Goal: Transaction & Acquisition: Purchase product/service

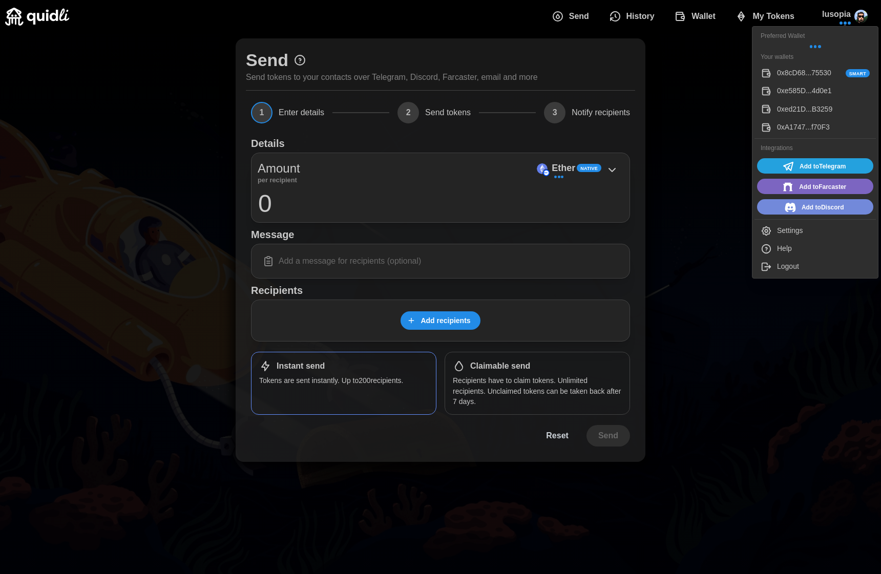
click at [782, 269] on div "Logout" at bounding box center [823, 267] width 93 height 11
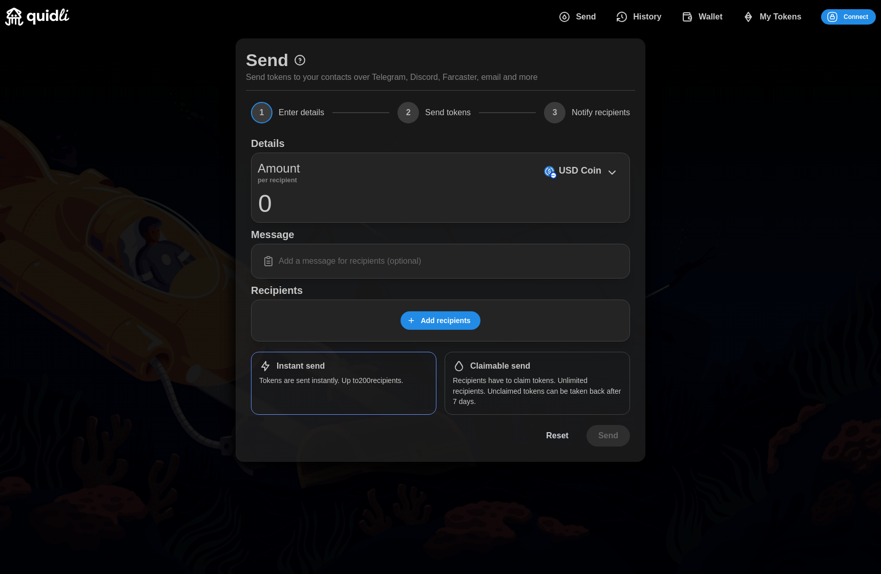
click at [852, 20] on span "Connect" at bounding box center [855, 17] width 25 height 14
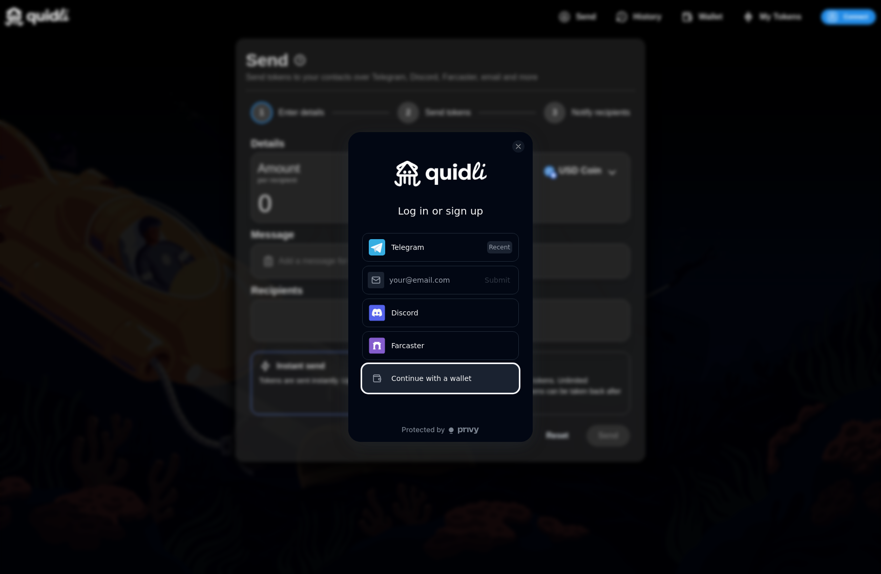
click at [418, 375] on div "Continue with a wallet" at bounding box center [451, 378] width 121 height 12
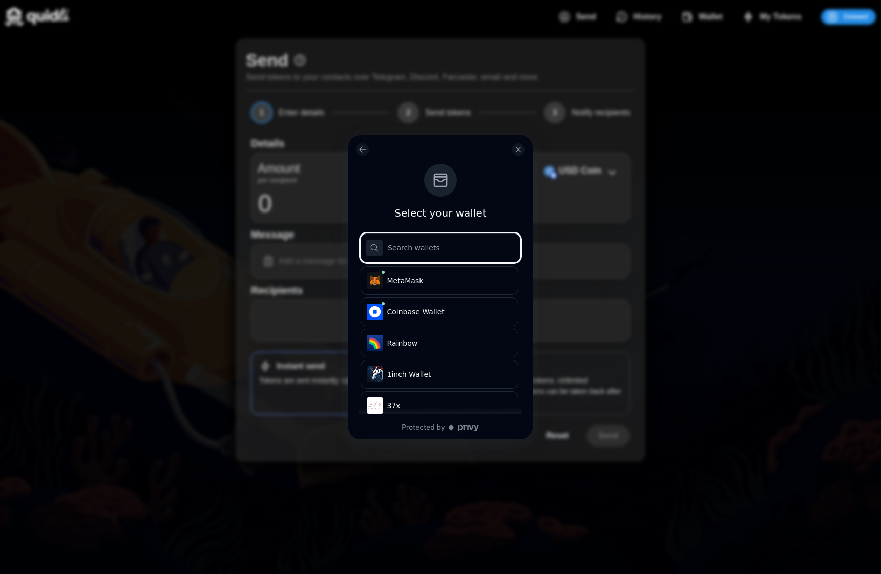
click at [427, 241] on input "log in or sign up" at bounding box center [440, 247] width 160 height 29
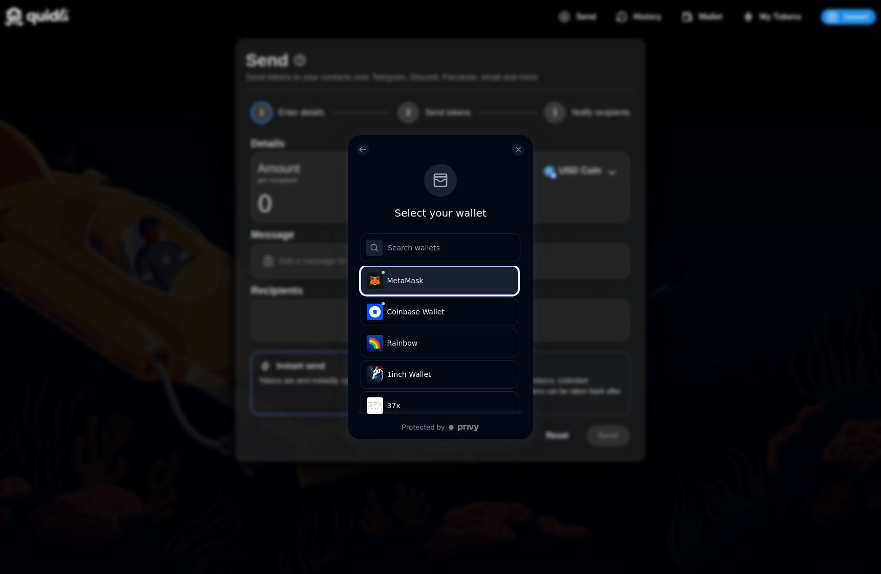
click at [421, 268] on button ".s1{stroke-linecap:round;stroke-linejoin:round}.s2{fill:#e4761b;stroke:#e4761b}…" at bounding box center [439, 280] width 158 height 29
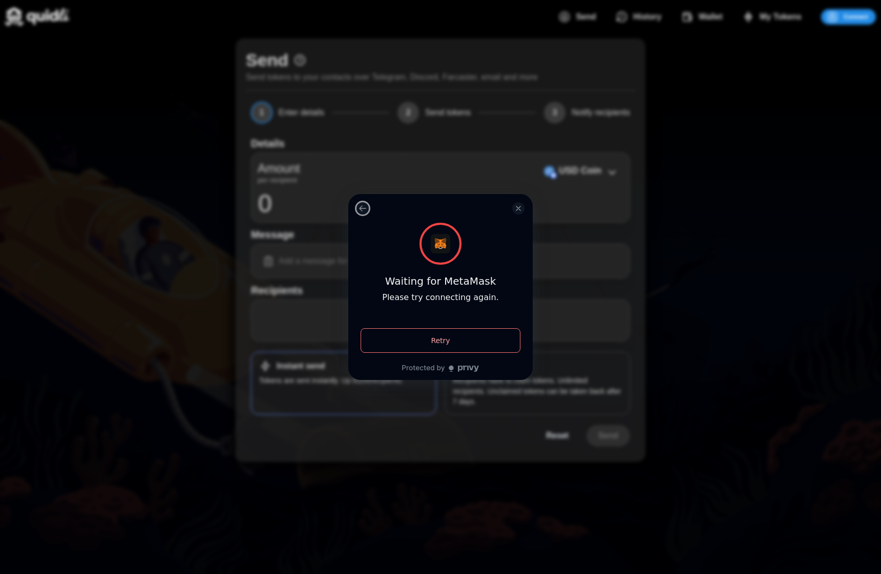
click at [359, 203] on button "log in or sign up" at bounding box center [362, 208] width 12 height 12
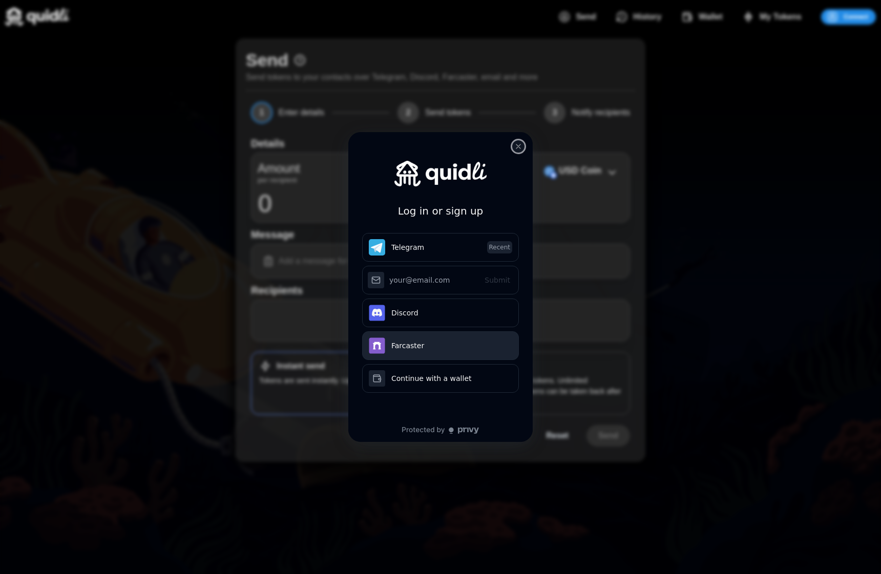
drag, startPoint x: 516, startPoint y: 147, endPoint x: 379, endPoint y: 331, distance: 229.0
click at [376, 327] on div "Log in or sign up Telegram Recent Submit Continue with Email Discord Farcaster …" at bounding box center [440, 287] width 184 height 310
click at [414, 342] on button "Farcaster" at bounding box center [440, 345] width 157 height 29
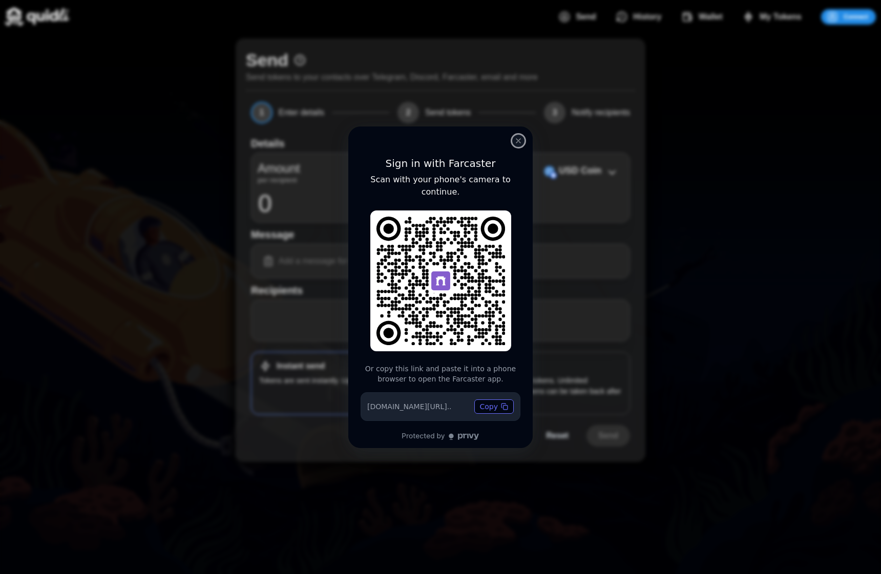
click at [518, 135] on button "close modal" at bounding box center [518, 141] width 12 height 12
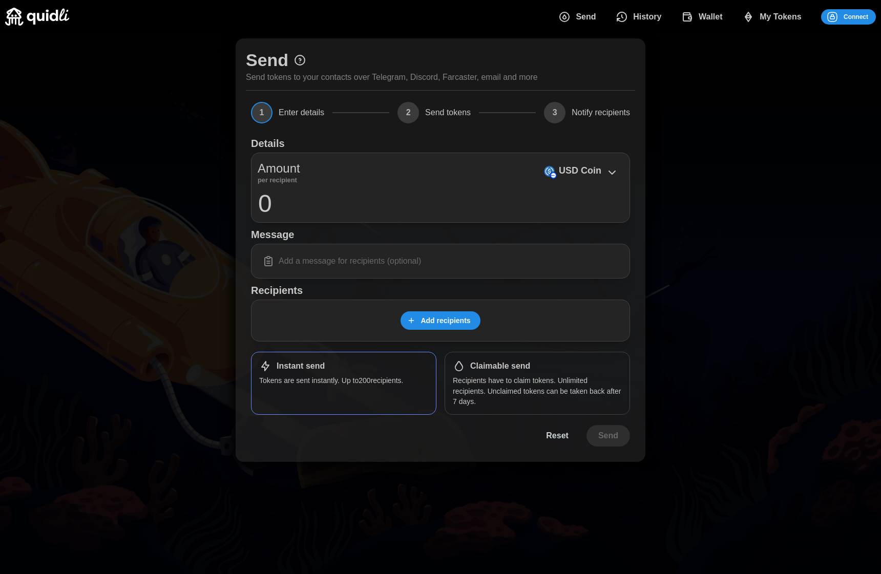
click at [847, 22] on span "Connect" at bounding box center [855, 17] width 25 height 14
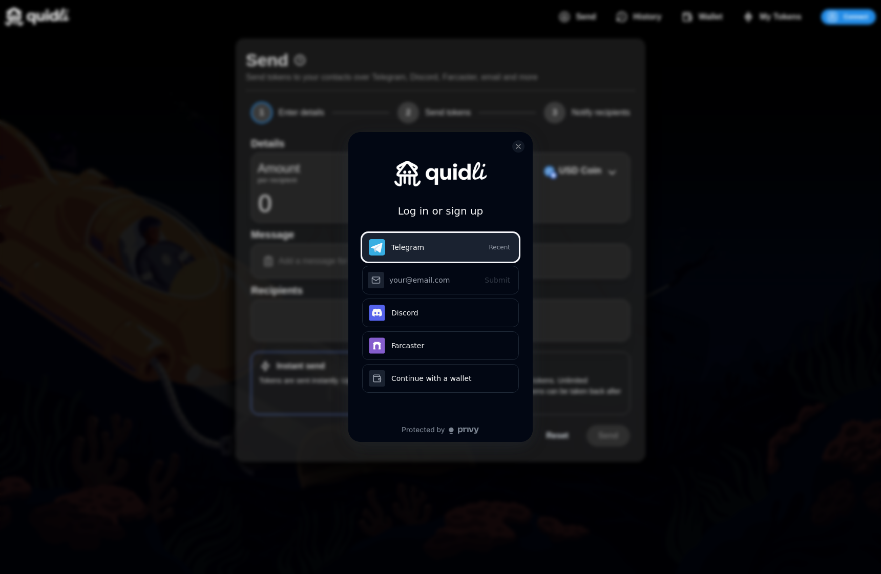
click at [405, 256] on button "Telegram Recent" at bounding box center [440, 247] width 157 height 29
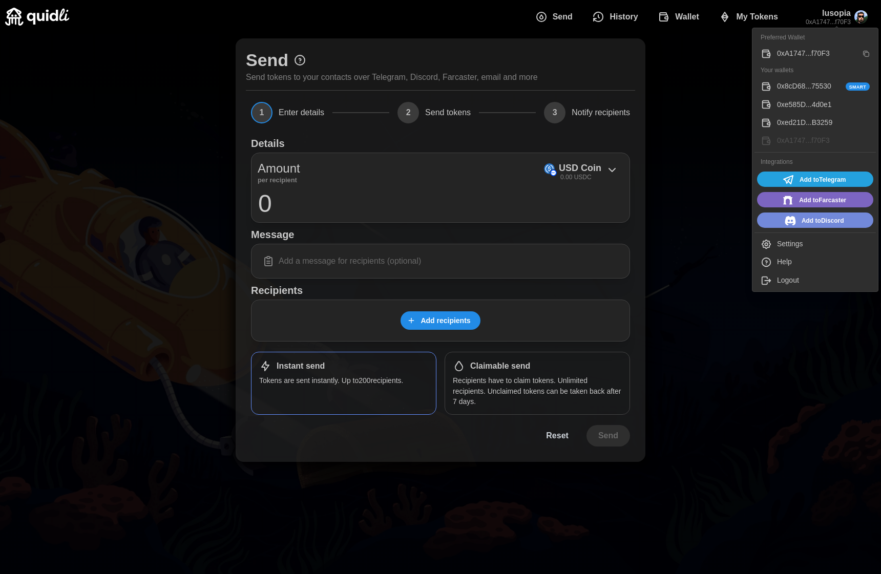
click at [783, 238] on button "Settings" at bounding box center [814, 244] width 121 height 18
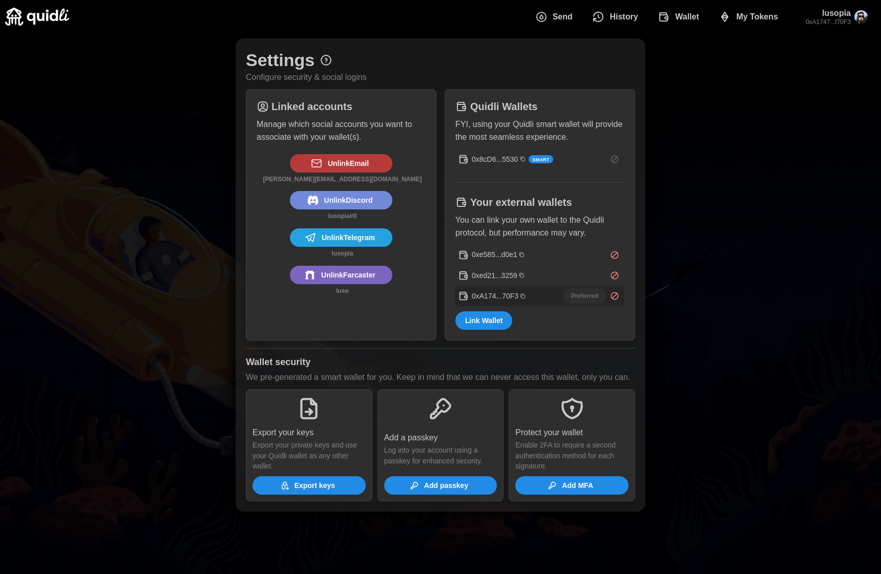
click at [483, 324] on span "Link Wallet" at bounding box center [483, 320] width 37 height 17
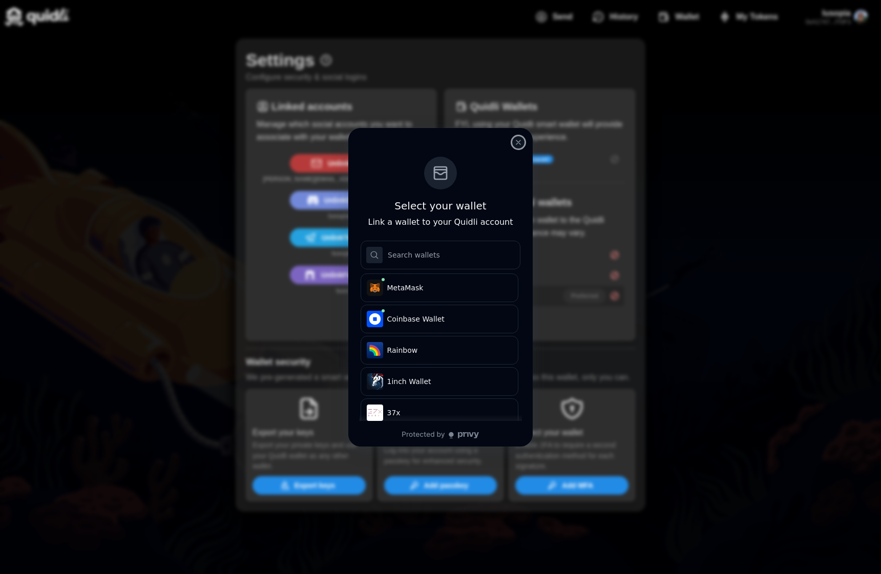
click at [518, 140] on icon "close modal" at bounding box center [518, 142] width 8 height 8
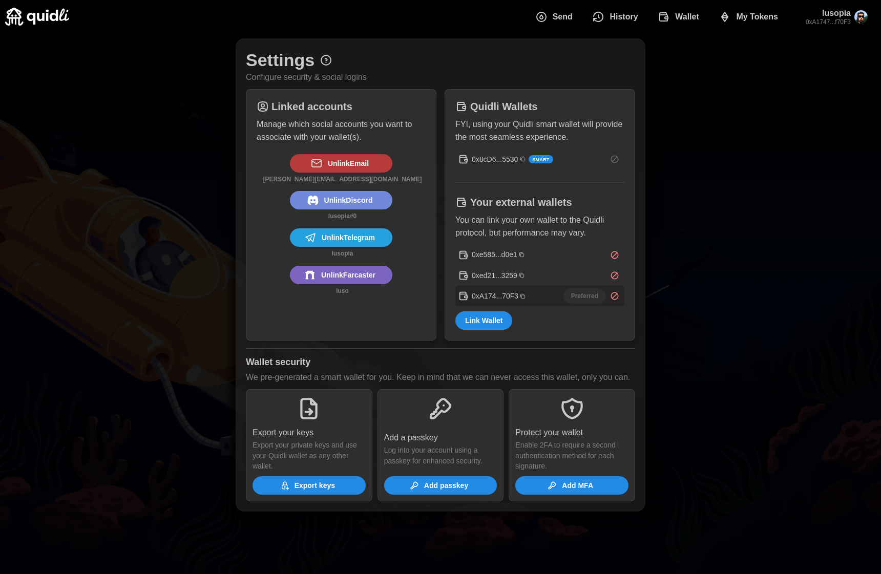
click at [633, 17] on span "History" at bounding box center [623, 17] width 28 height 20
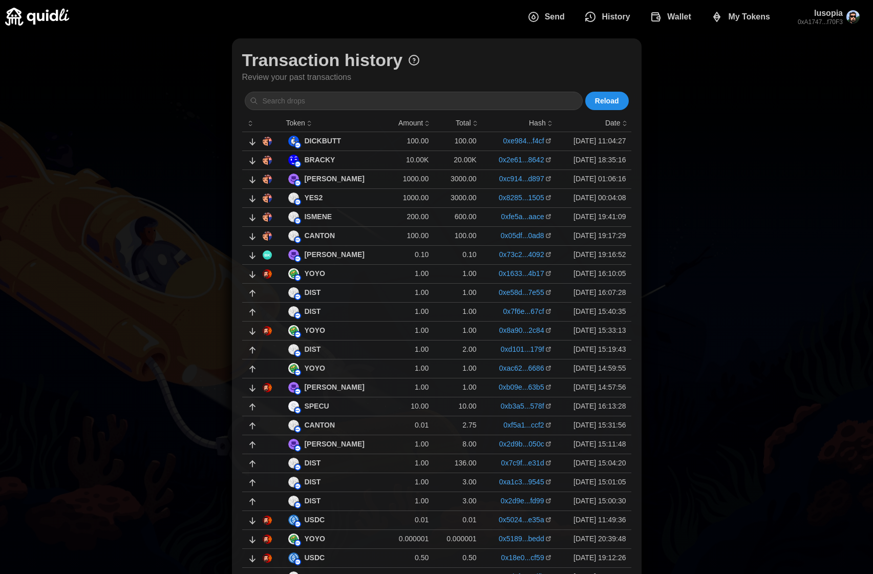
click at [499, 196] on link "0x8285...1505" at bounding box center [522, 197] width 46 height 10
click at [318, 194] on p "YES2" at bounding box center [313, 197] width 18 height 11
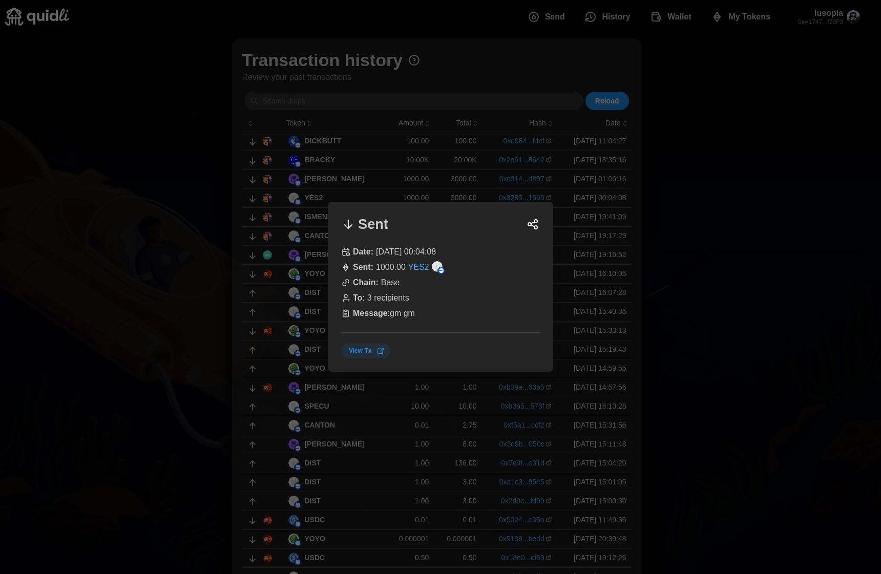
click at [379, 195] on div at bounding box center [440, 287] width 881 height 574
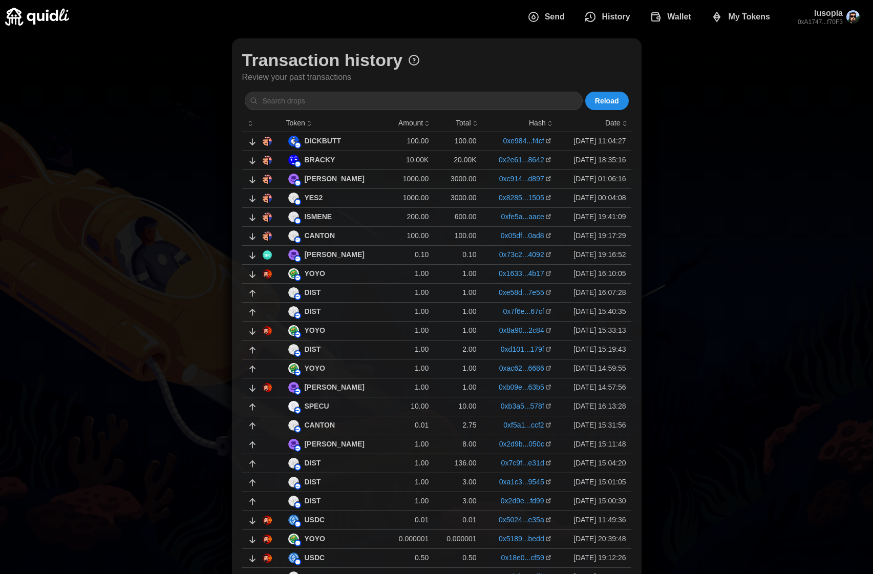
click at [444, 196] on p "3000.00" at bounding box center [457, 197] width 37 height 10
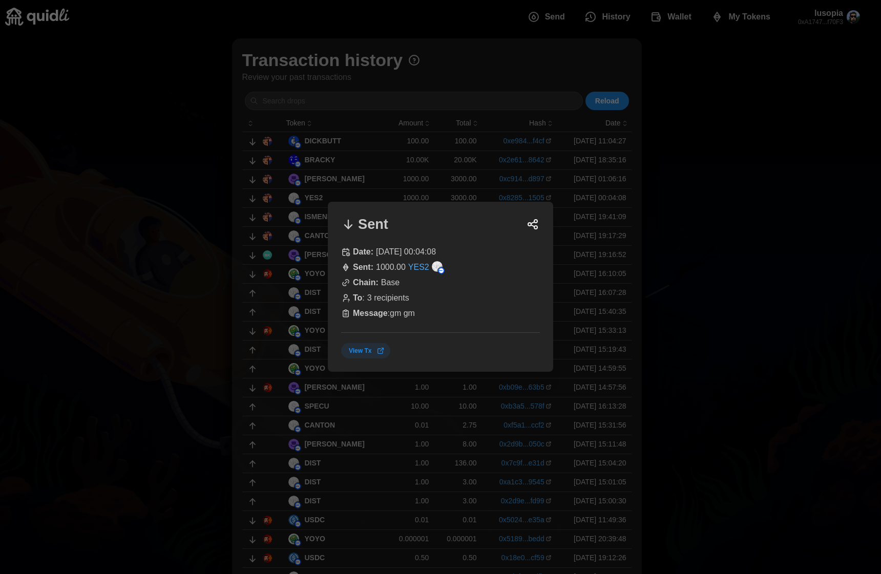
click at [443, 196] on div at bounding box center [440, 287] width 881 height 574
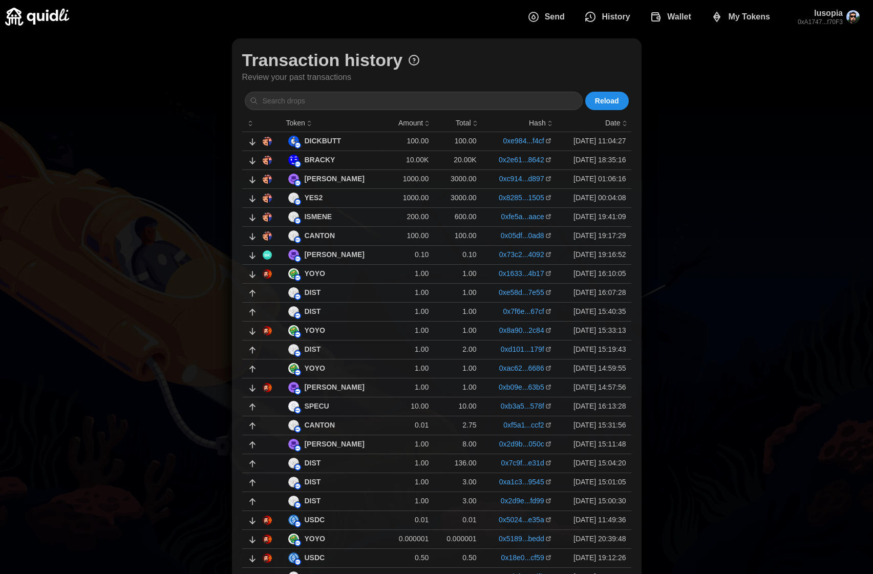
click at [499, 197] on link "0x8285...1505" at bounding box center [522, 197] width 46 height 10
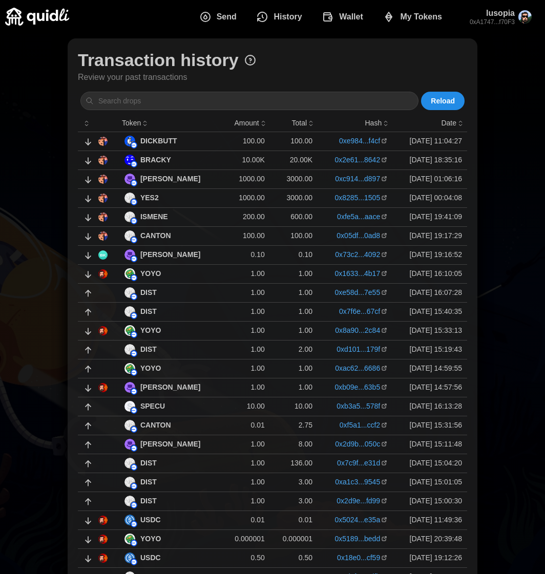
click at [339, 142] on link "0xe984...f4cf" at bounding box center [359, 141] width 41 height 10
click at [343, 158] on link "0x2e61...8642" at bounding box center [357, 160] width 46 height 10
click at [222, 146] on td "100.00" at bounding box center [246, 141] width 48 height 19
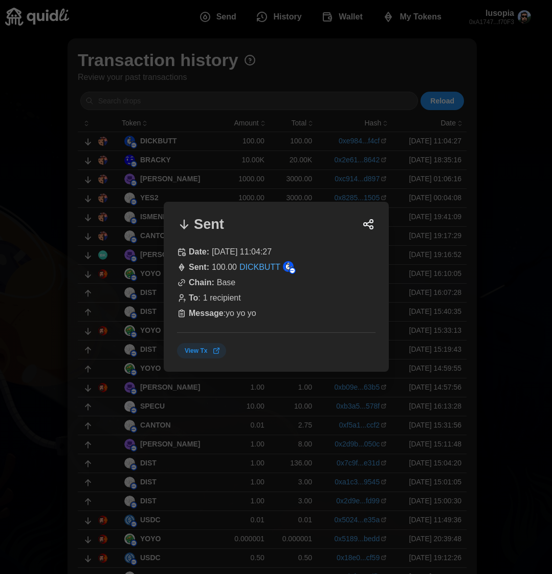
click at [510, 221] on div at bounding box center [276, 287] width 552 height 574
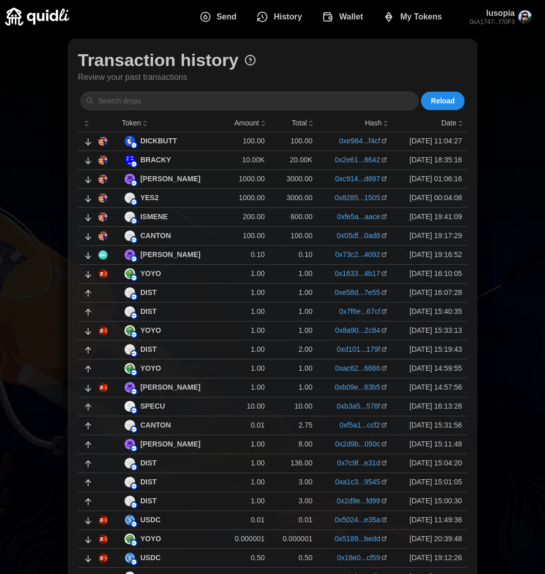
click at [166, 179] on p "[PERSON_NAME]" at bounding box center [170, 179] width 60 height 11
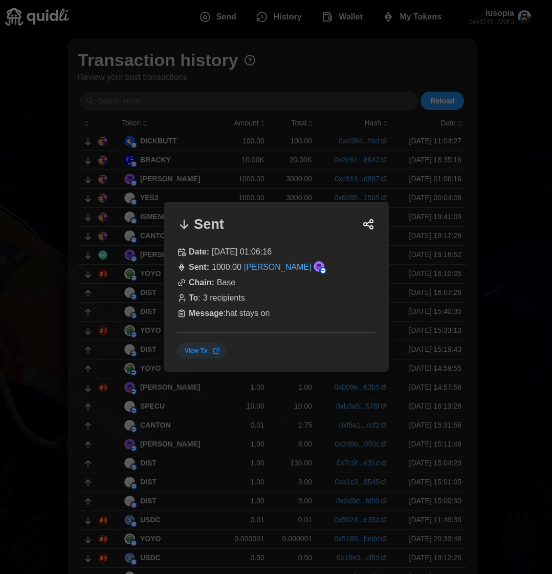
click at [510, 198] on div at bounding box center [276, 287] width 552 height 574
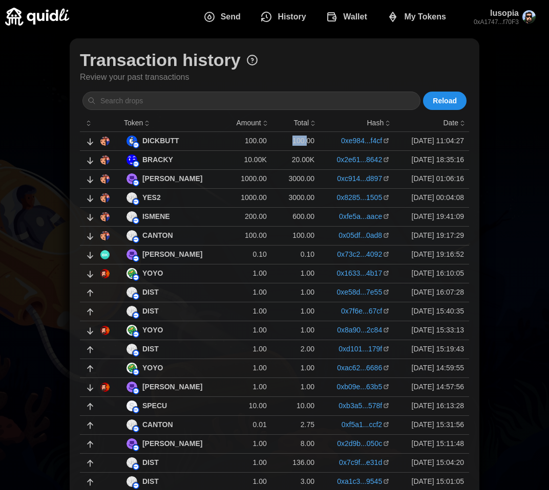
drag, startPoint x: 269, startPoint y: 139, endPoint x: 284, endPoint y: 141, distance: 15.5
click at [284, 141] on p "100.00" at bounding box center [295, 141] width 37 height 10
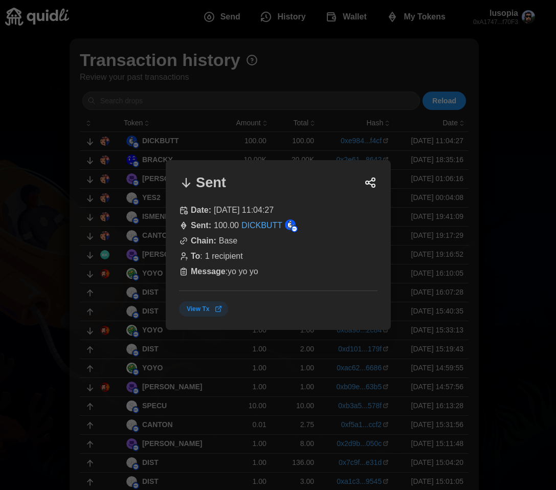
click at [326, 112] on div at bounding box center [278, 245] width 556 height 490
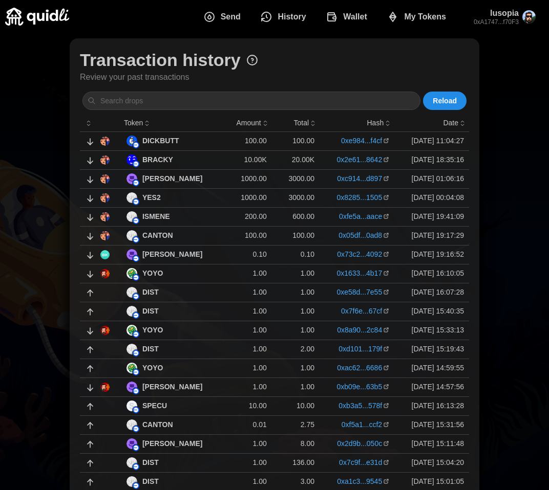
click at [229, 157] on p "10.00K" at bounding box center [247, 160] width 37 height 10
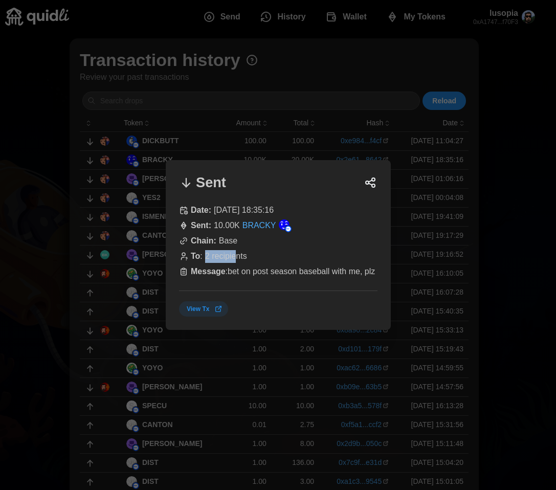
drag, startPoint x: 222, startPoint y: 256, endPoint x: 235, endPoint y: 256, distance: 13.3
click at [235, 256] on div "To : 2 recipients" at bounding box center [278, 256] width 199 height 13
click at [193, 307] on span "View Tx" at bounding box center [198, 309] width 23 height 14
drag, startPoint x: 216, startPoint y: 224, endPoint x: 237, endPoint y: 225, distance: 21.5
click at [237, 224] on p "10.00K" at bounding box center [227, 226] width 26 height 13
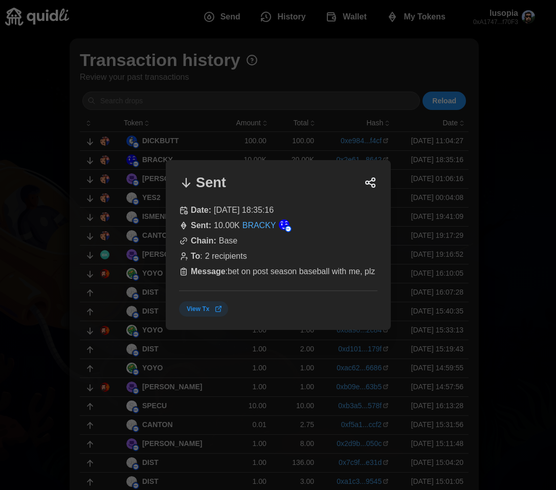
click at [267, 154] on div at bounding box center [278, 245] width 556 height 490
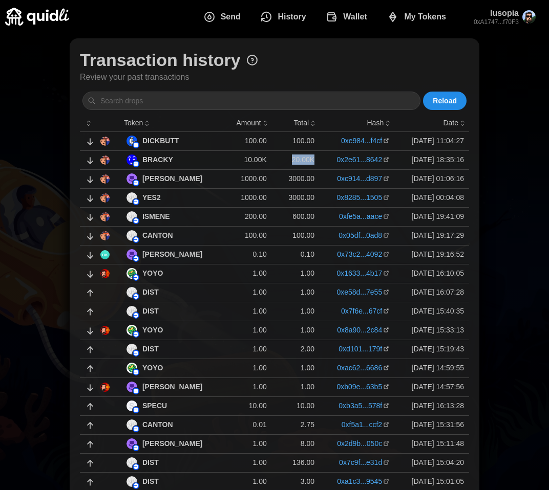
drag, startPoint x: 269, startPoint y: 161, endPoint x: 294, endPoint y: 160, distance: 25.1
click at [294, 160] on td "20.00K" at bounding box center [296, 160] width 48 height 19
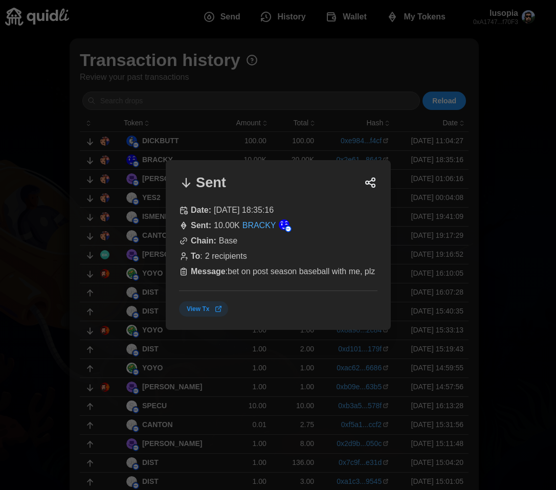
click at [331, 75] on div at bounding box center [278, 245] width 556 height 490
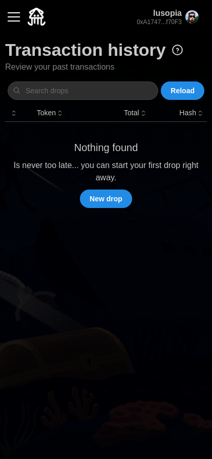
click at [175, 90] on span "Reload" at bounding box center [182, 90] width 24 height 17
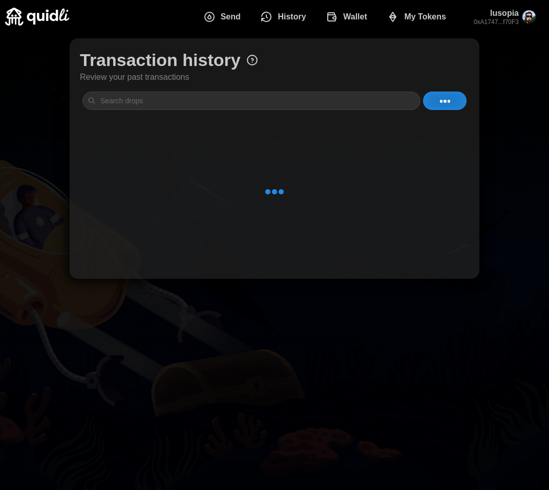
click at [246, 22] on button "Send" at bounding box center [223, 17] width 57 height 22
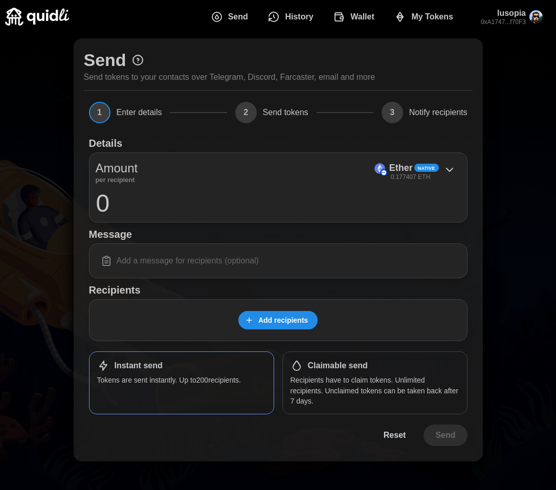
click at [241, 20] on span "Send" at bounding box center [238, 17] width 20 height 20
click at [293, 319] on span "Add recipients" at bounding box center [284, 320] width 50 height 17
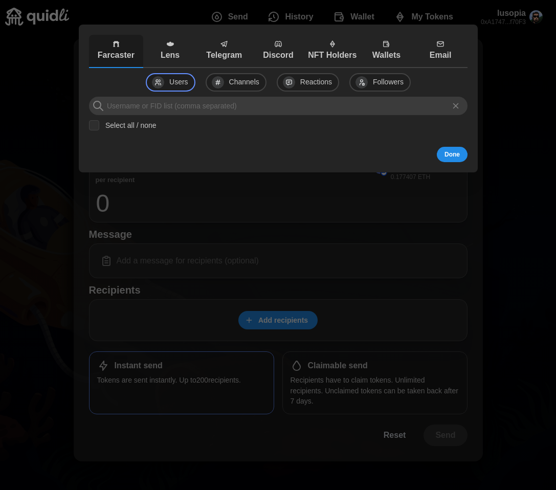
click at [211, 111] on input at bounding box center [278, 106] width 379 height 18
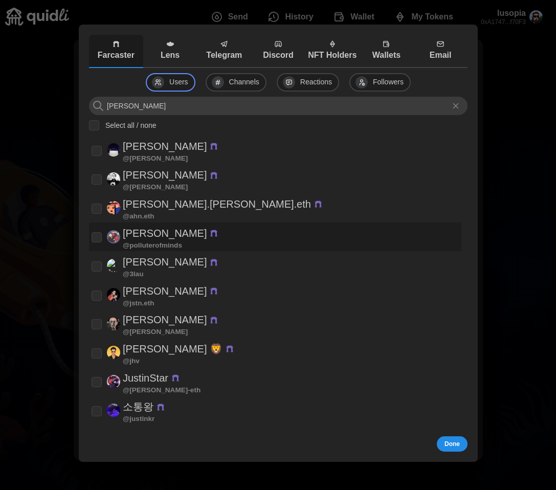
type input "[PERSON_NAME]"
click at [145, 213] on p "@ ahn.eth" at bounding box center [139, 216] width 32 height 7
checkbox input "true"
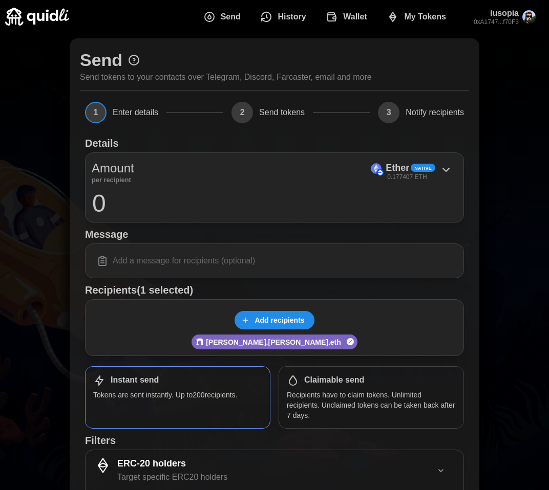
click at [265, 328] on span "Add recipients" at bounding box center [279, 320] width 50 height 17
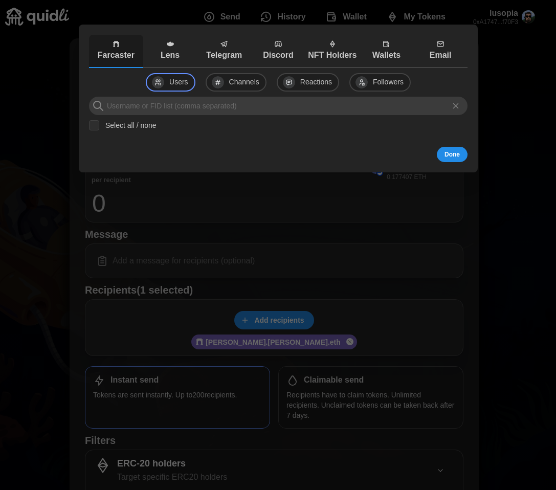
click at [389, 51] on p "Wallets" at bounding box center [386, 55] width 49 height 13
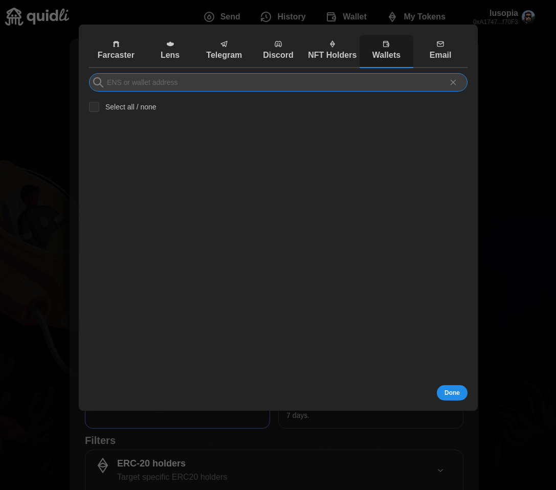
click at [179, 84] on input at bounding box center [278, 82] width 379 height 18
paste input "0x6a48ade3be3f9f0b8b4c9af61bb654a219311699"
type input "0x6a48ade3be3f9f0b8b4c9af61bb654a219311699"
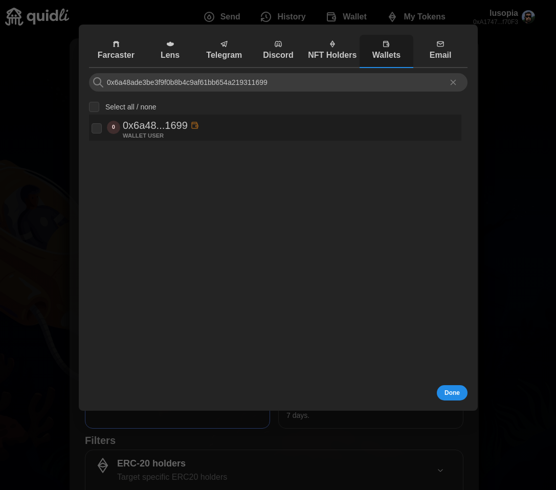
click at [100, 126] on input "checkbox" at bounding box center [97, 128] width 10 height 10
checkbox input "true"
click at [122, 57] on p "Farcaster" at bounding box center [115, 55] width 49 height 13
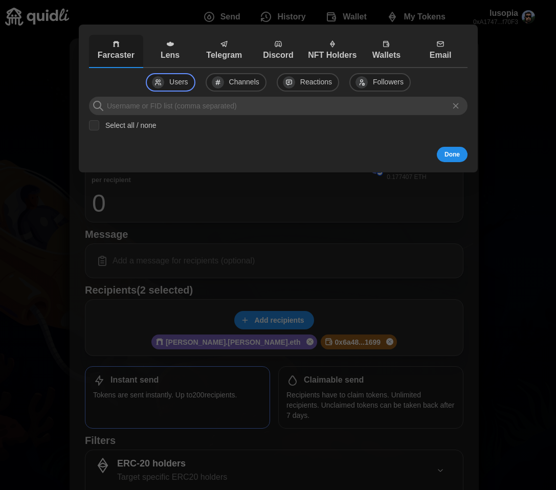
click at [160, 117] on div "Users Channels Reactions Followers Select all / none" at bounding box center [278, 107] width 379 height 69
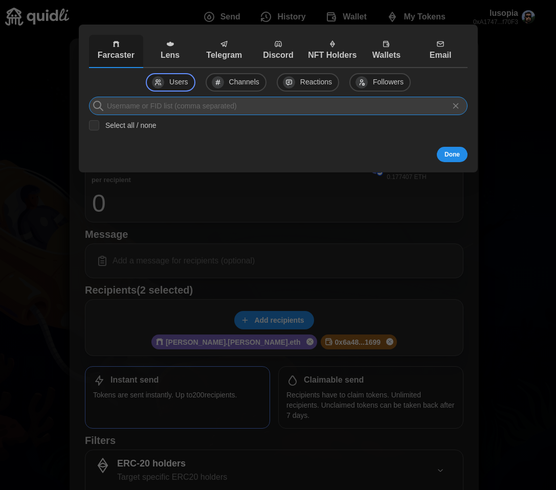
click at [170, 104] on input at bounding box center [278, 106] width 379 height 18
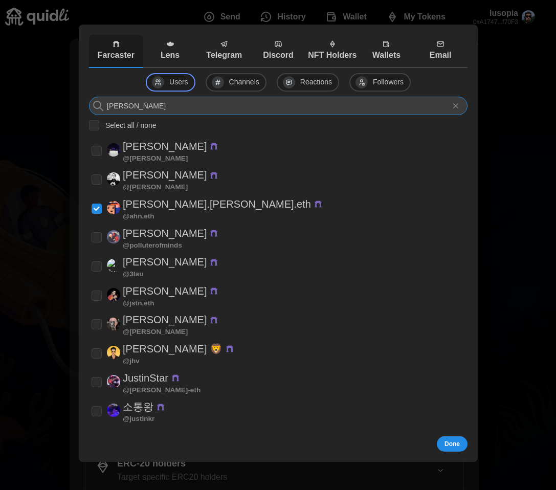
type input "[PERSON_NAME]"
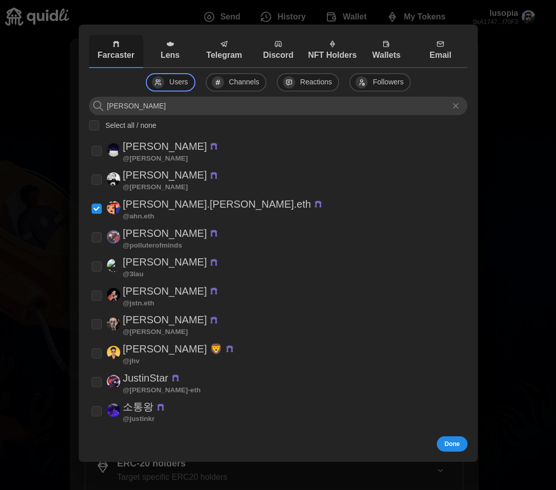
click at [497, 231] on div at bounding box center [278, 245] width 556 height 490
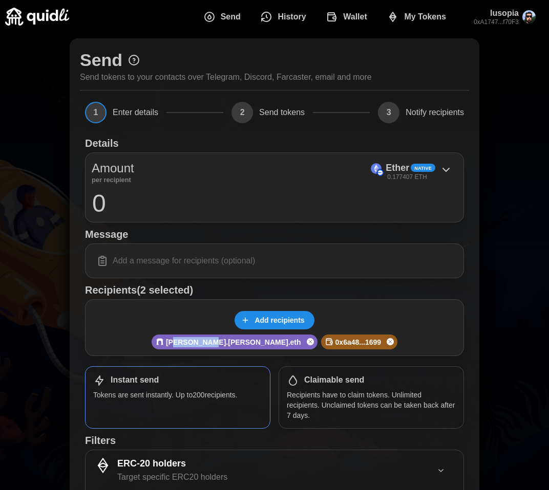
drag, startPoint x: 216, startPoint y: 345, endPoint x: 247, endPoint y: 340, distance: 31.0
click at [247, 340] on p "[PERSON_NAME].[PERSON_NAME].eth" at bounding box center [233, 342] width 135 height 10
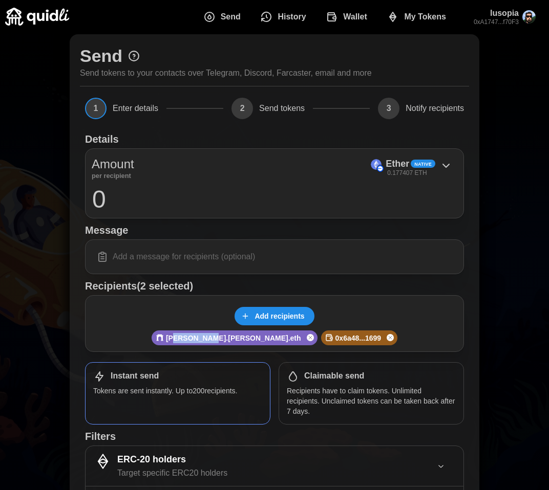
scroll to position [71, 0]
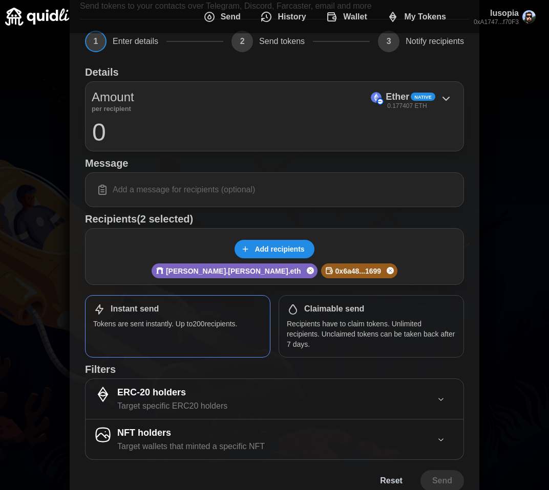
click at [170, 113] on div "Amount per recipient Ether Native 0.177407 ETH 0" at bounding box center [274, 116] width 379 height 70
click at [158, 128] on input "0" at bounding box center [275, 132] width 366 height 26
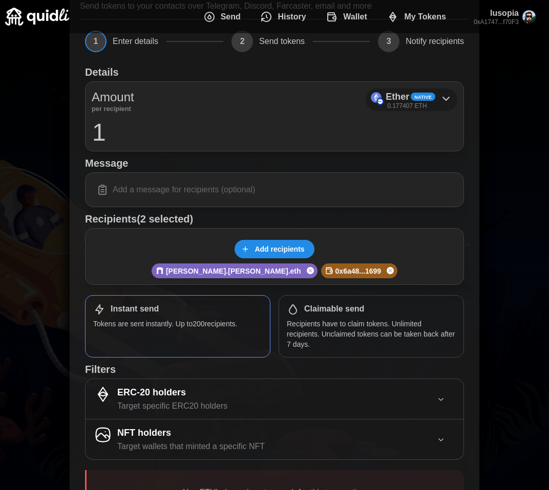
type input "1"
click at [406, 105] on p "0.177407 ETH" at bounding box center [406, 106] width 39 height 9
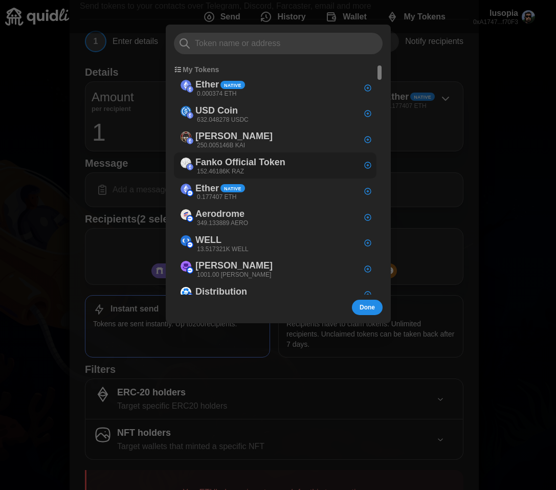
click at [224, 165] on p "Fanko Official Token" at bounding box center [241, 162] width 90 height 15
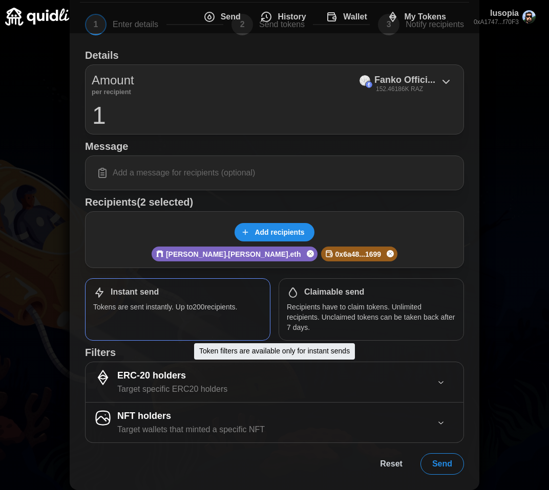
scroll to position [89, 0]
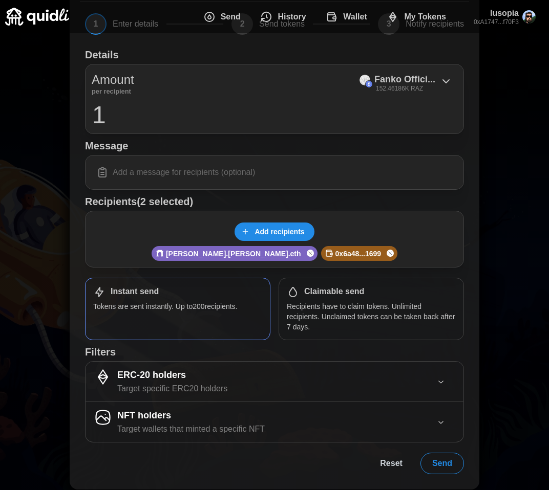
drag, startPoint x: 442, startPoint y: 460, endPoint x: 476, endPoint y: 272, distance: 190.9
click at [476, 272] on div "Send Send tokens to your contacts over Telegram, Discord, Farcaster, email and …" at bounding box center [275, 220] width 410 height 540
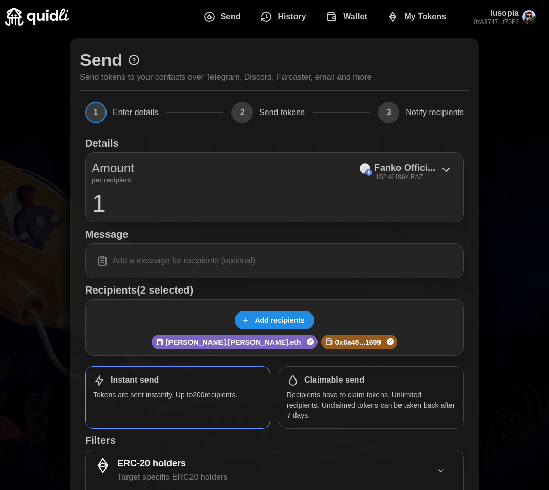
scroll to position [0, 0]
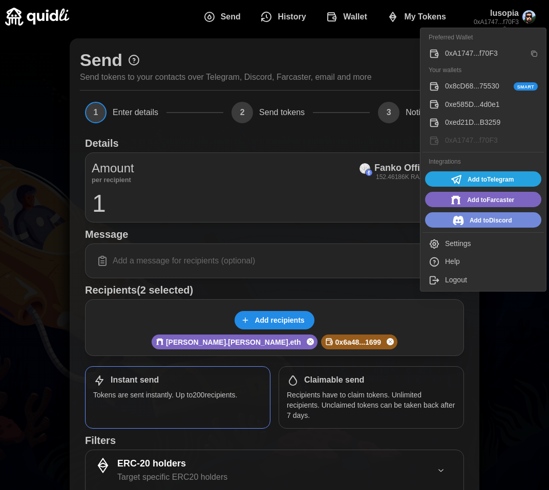
click at [461, 53] on div "0xA1747...f70F3" at bounding box center [485, 53] width 80 height 11
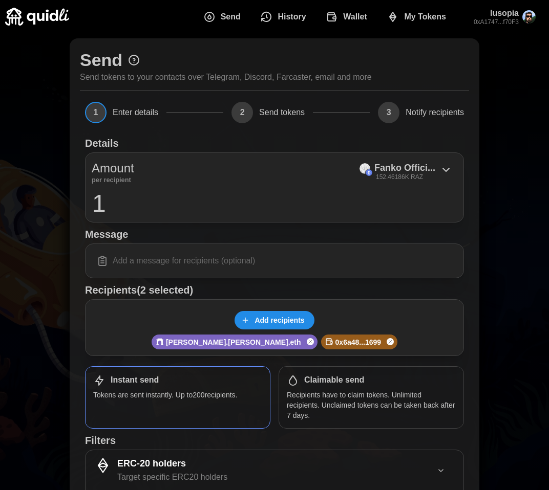
click at [270, 323] on span "Add recipients" at bounding box center [279, 320] width 50 height 17
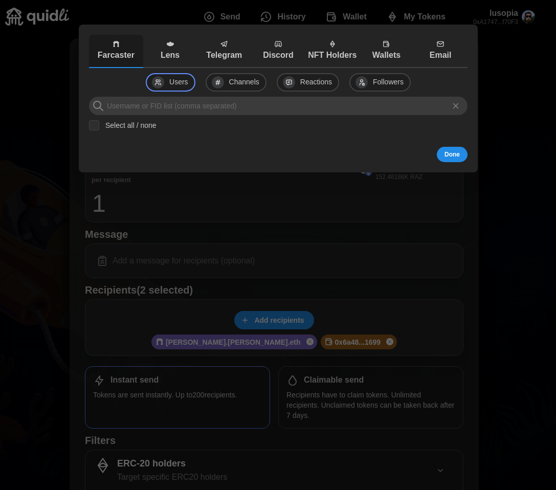
click at [396, 52] on p "Wallets" at bounding box center [386, 55] width 49 height 13
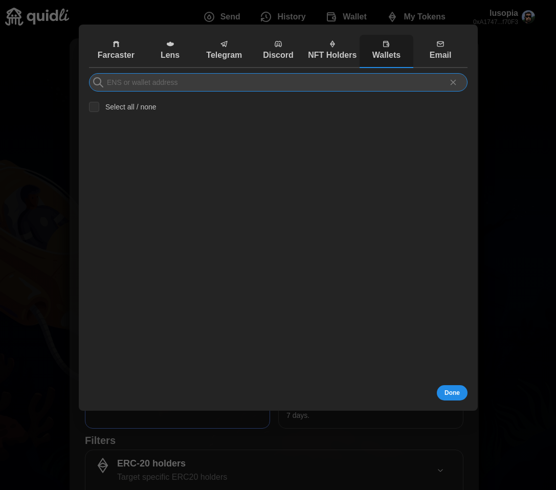
click at [190, 85] on input at bounding box center [278, 82] width 379 height 18
paste input "0xA174737de4cE11baB041Ac022b4c34Dc8f0f70F3"
type input "0xA174737de4cE11baB041Ac022b4c34Dc8f0f70F3"
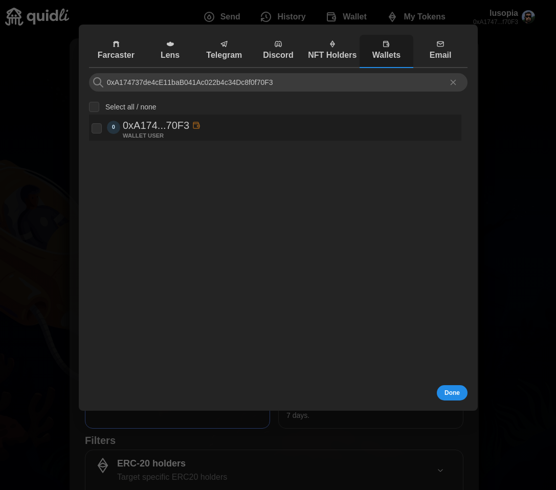
click at [173, 120] on p "0xA174...70F3" at bounding box center [156, 125] width 67 height 17
checkbox input "true"
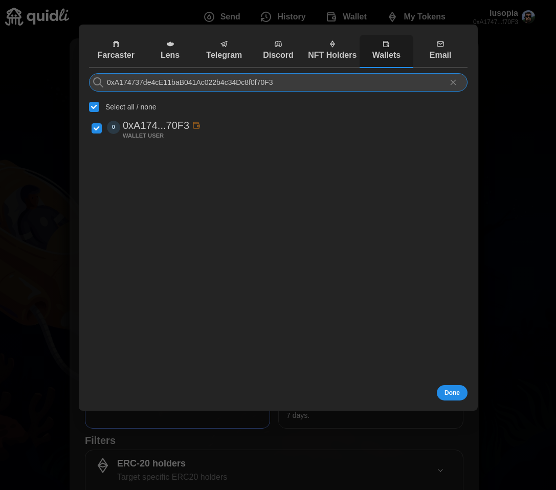
click at [233, 83] on input "0xA174737de4cE11baB041Ac022b4c34Dc8f0f70F3" at bounding box center [278, 82] width 379 height 18
paste input "e585Dd5685A5eBfA6502d8A7577e36Cbe3e4d0e1"
type input "0xe585Dd5685A5eBfA6502d8A7577e36Cbe3e4d0e1"
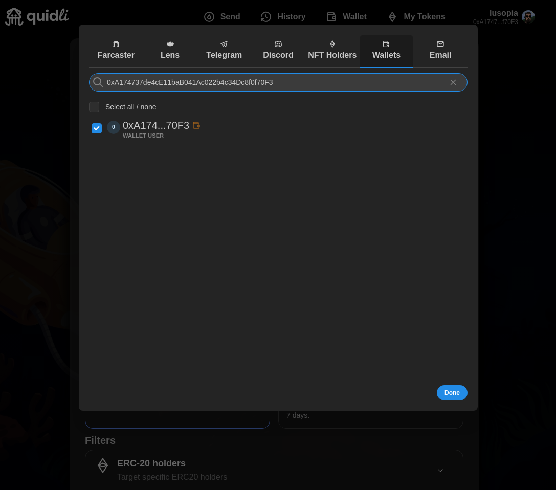
checkbox input "false"
type input "0xe585Dd5685A5eBfA6502d8A7577e36Cbe3e4d0e1"
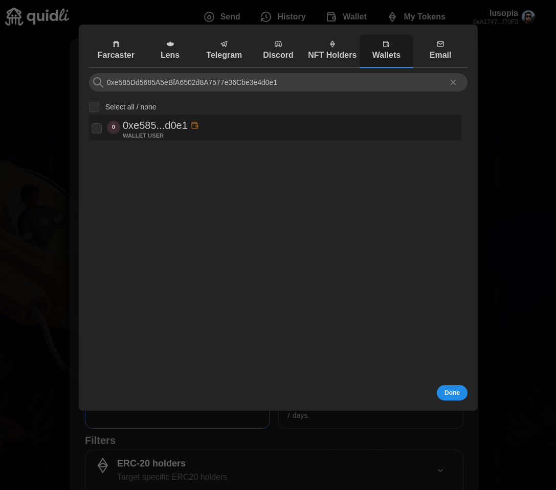
click at [132, 123] on p "0xe585...d0e1" at bounding box center [155, 125] width 65 height 17
checkbox input "true"
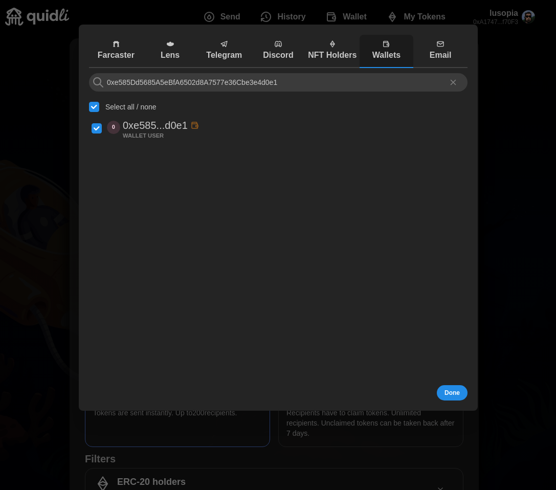
click at [448, 394] on span "Done" at bounding box center [452, 393] width 15 height 14
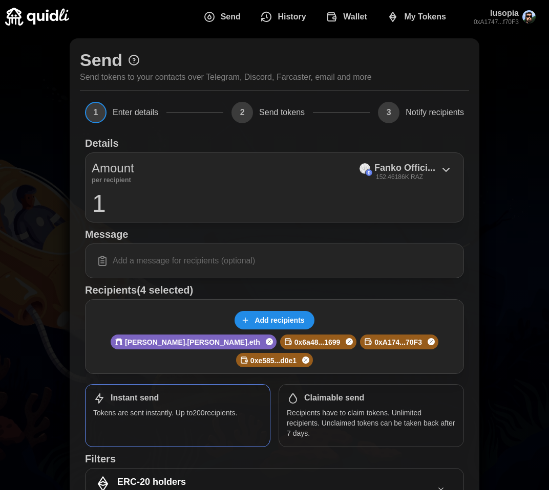
drag, startPoint x: 120, startPoint y: 206, endPoint x: 76, endPoint y: 204, distance: 44.1
click at [76, 204] on div "Send Send tokens to your contacts over Telegram, Discord, Farcaster, email and …" at bounding box center [275, 317] width 410 height 558
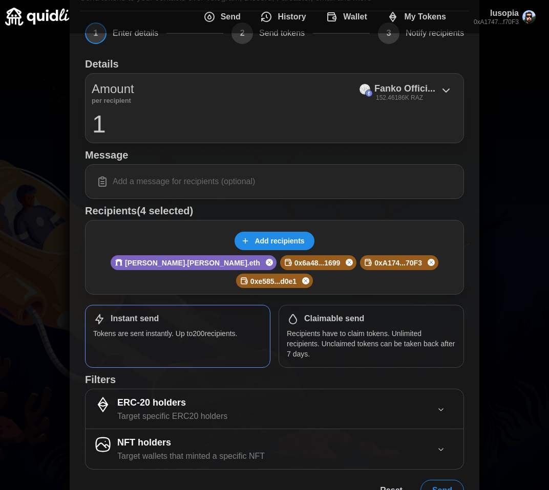
scroll to position [93, 0]
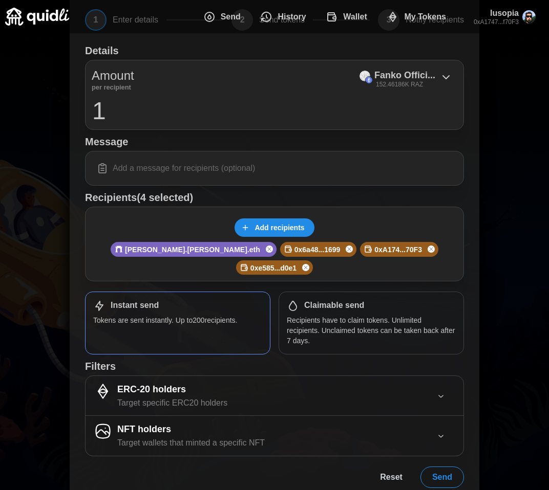
click at [448, 467] on span "Send" at bounding box center [442, 477] width 20 height 20
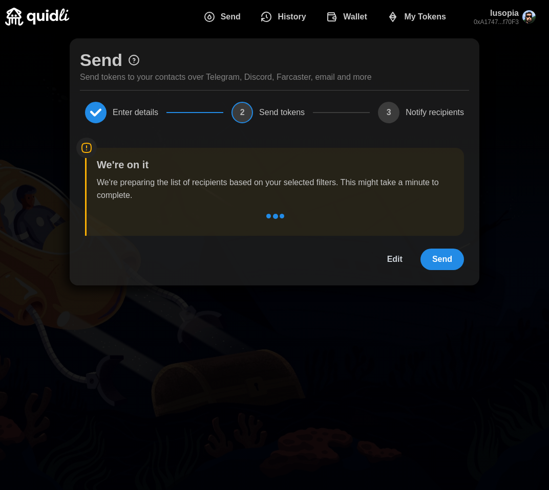
scroll to position [0, 0]
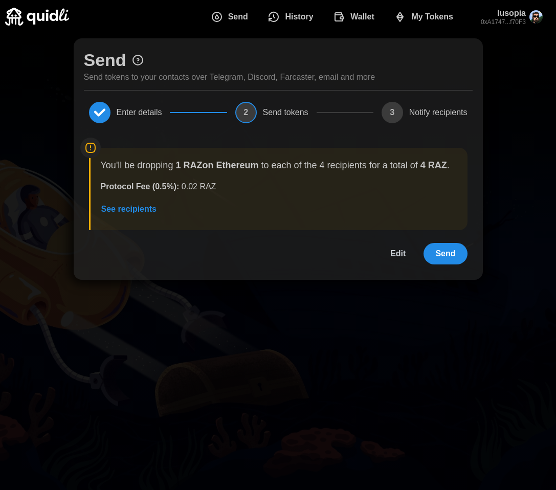
click at [135, 211] on span "See recipients" at bounding box center [129, 209] width 56 height 20
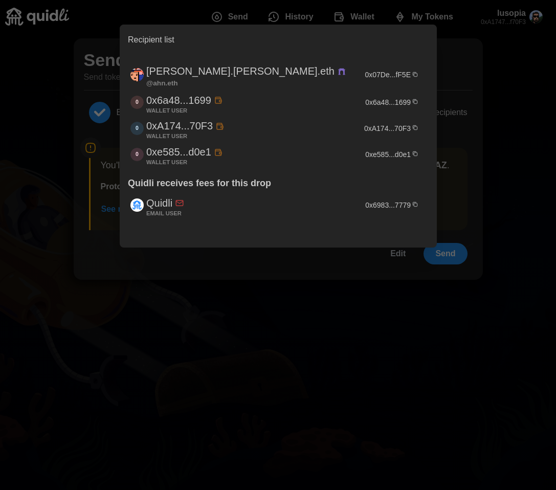
click at [499, 112] on div at bounding box center [278, 245] width 556 height 490
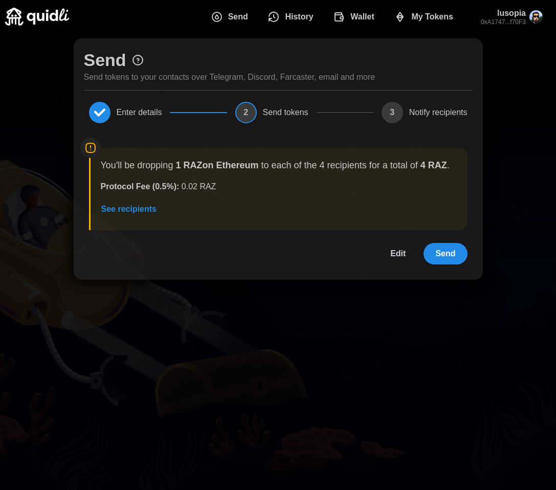
click at [391, 249] on button "Edit" at bounding box center [398, 254] width 39 height 22
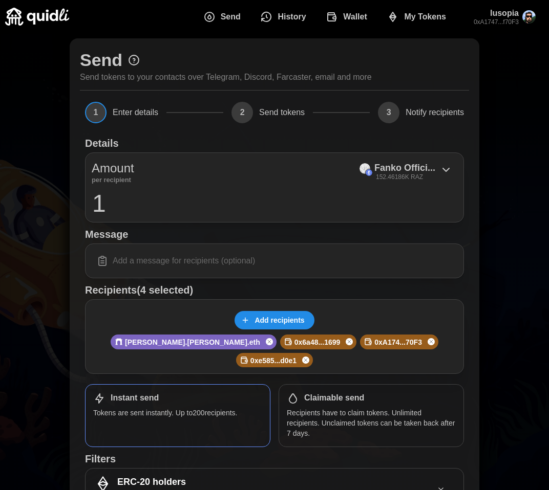
click at [428, 342] on icon "Remove user" at bounding box center [431, 342] width 6 height 12
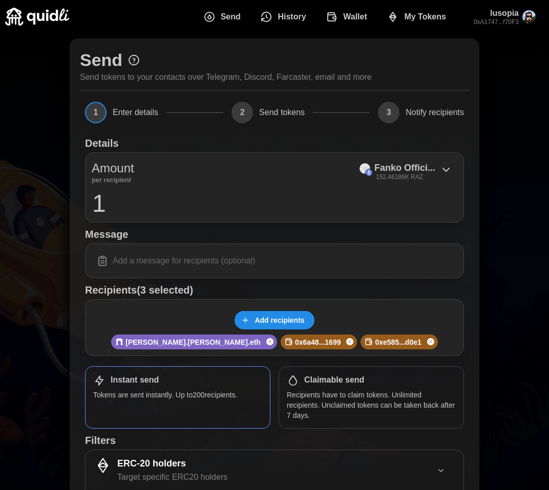
click at [390, 342] on div "0xe585...d0e1" at bounding box center [398, 342] width 77 height 14
click at [427, 342] on icon "Remove user" at bounding box center [430, 342] width 6 height 12
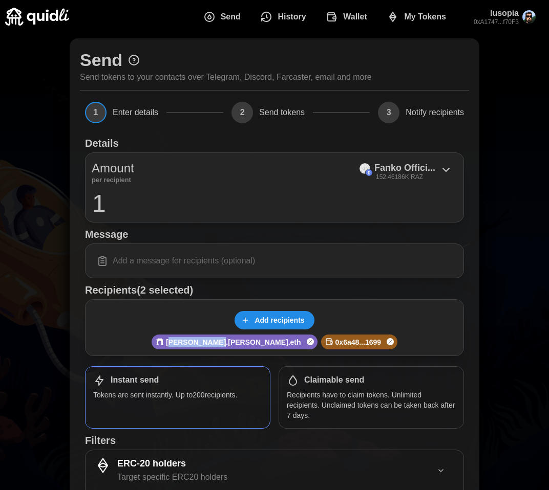
drag, startPoint x: 246, startPoint y: 343, endPoint x: 212, endPoint y: 344, distance: 34.3
click at [212, 344] on p "[PERSON_NAME].[PERSON_NAME].eth" at bounding box center [233, 342] width 135 height 10
drag, startPoint x: 288, startPoint y: 344, endPoint x: 334, endPoint y: 341, distance: 45.6
click at [334, 341] on div "0x6a48...1699" at bounding box center [360, 341] width 70 height 11
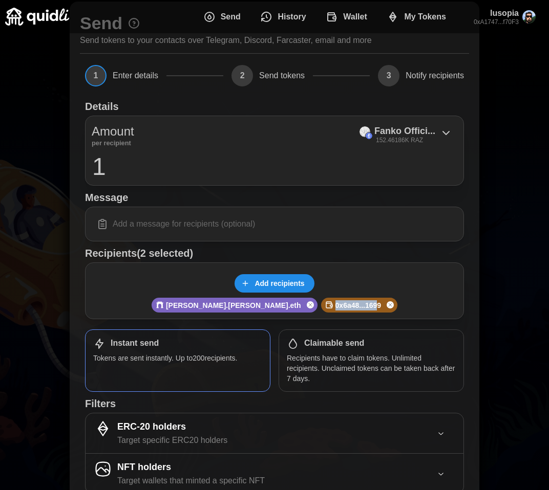
scroll to position [93, 0]
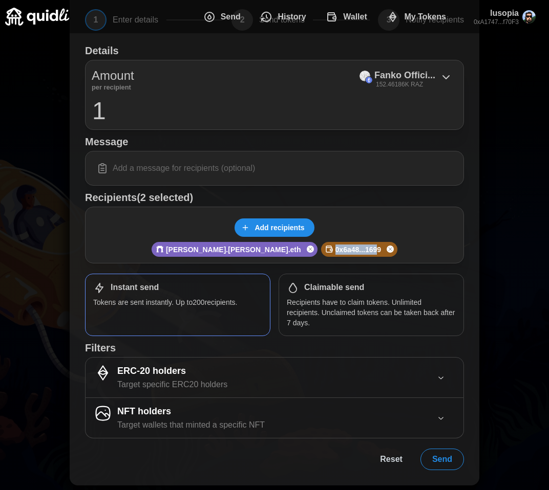
click at [437, 457] on span "Send" at bounding box center [442, 459] width 20 height 20
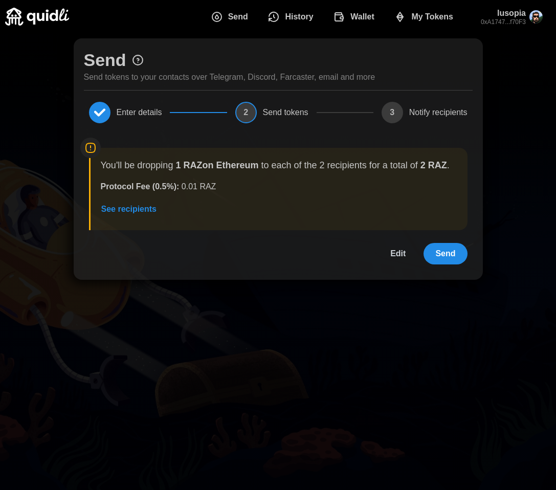
click at [440, 257] on span "Send" at bounding box center [446, 254] width 20 height 20
click at [401, 253] on span "Edit" at bounding box center [398, 254] width 15 height 20
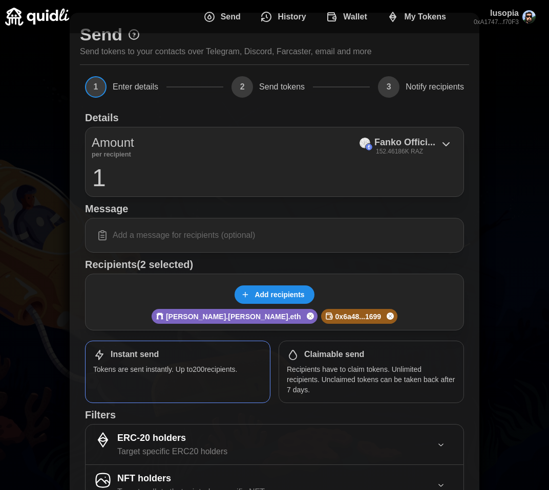
scroll to position [93, 0]
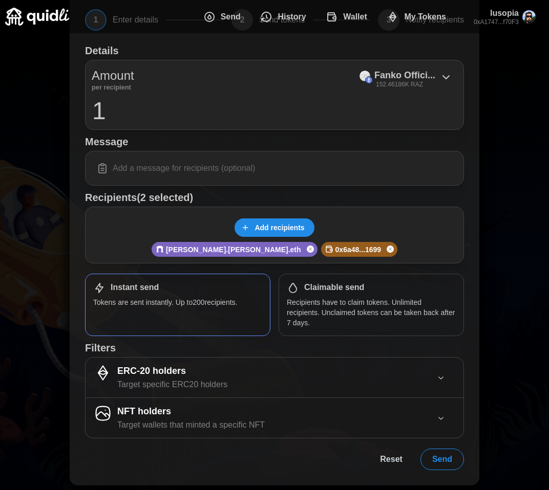
click at [440, 466] on span "Send" at bounding box center [442, 459] width 20 height 20
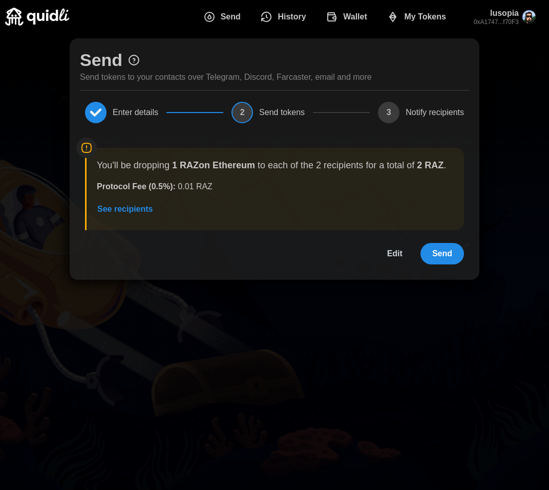
scroll to position [0, 0]
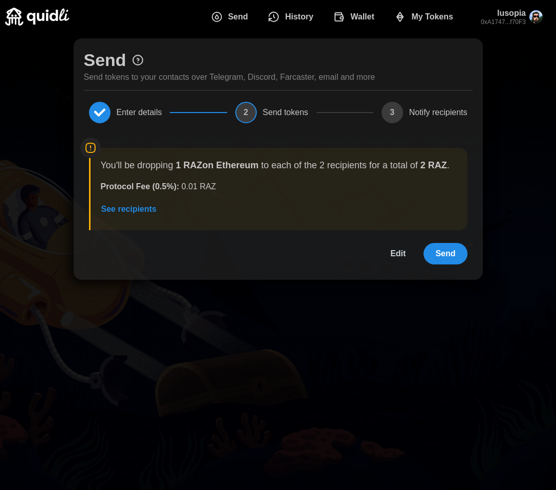
click at [438, 261] on span "Send" at bounding box center [446, 254] width 20 height 20
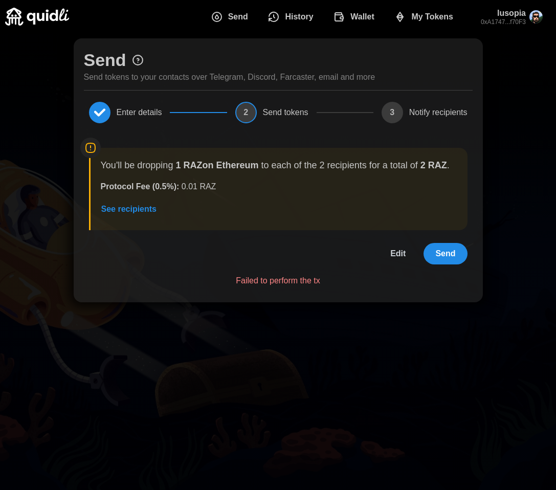
click at [456, 255] on button "Send" at bounding box center [446, 254] width 44 height 22
click at [400, 254] on span "Edit" at bounding box center [398, 254] width 15 height 20
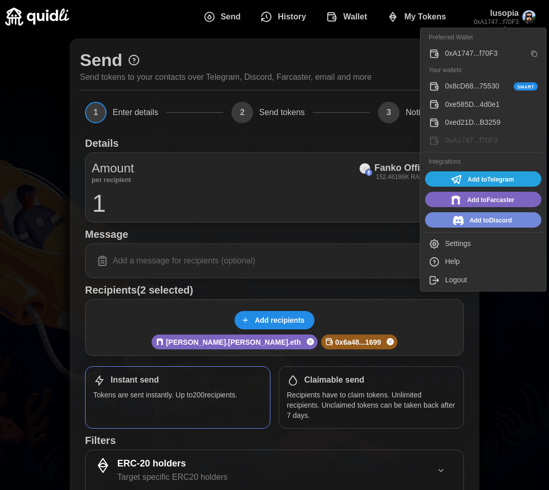
click at [462, 85] on div "0x8cD68...75530 Smart" at bounding box center [491, 86] width 93 height 11
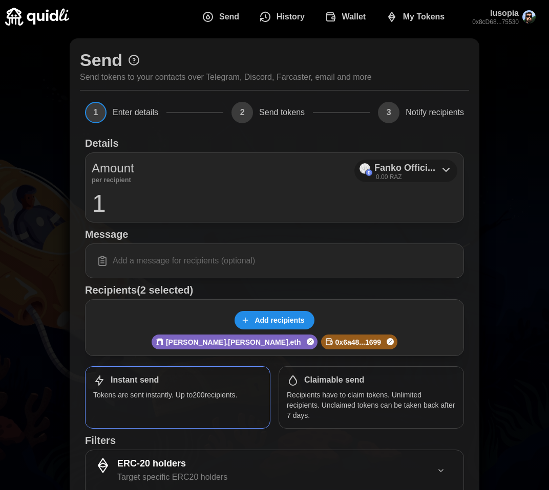
click at [420, 170] on p "Fanko Offici..." at bounding box center [404, 168] width 61 height 15
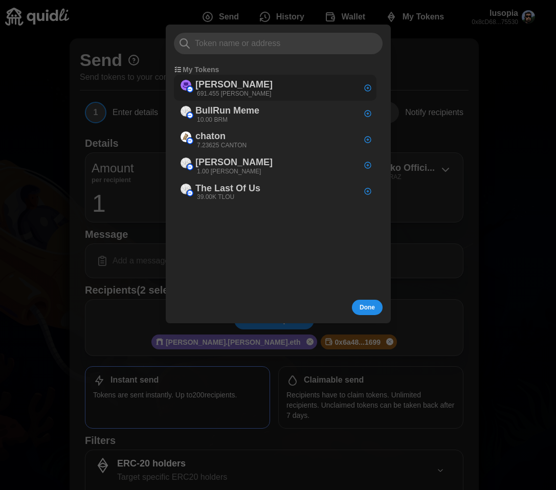
click at [204, 88] on p "[PERSON_NAME]" at bounding box center [234, 84] width 77 height 15
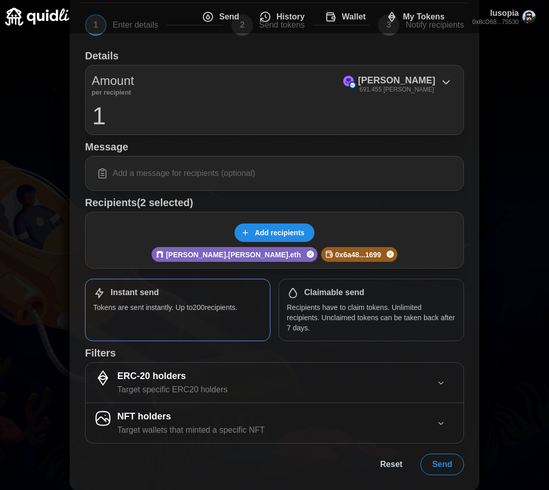
scroll to position [93, 0]
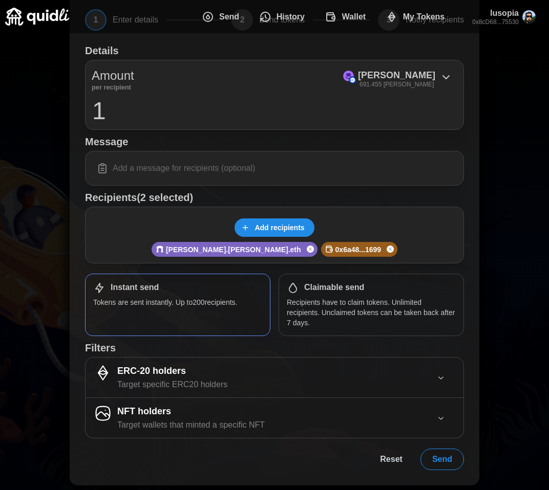
click at [446, 462] on span "Send" at bounding box center [442, 459] width 20 height 20
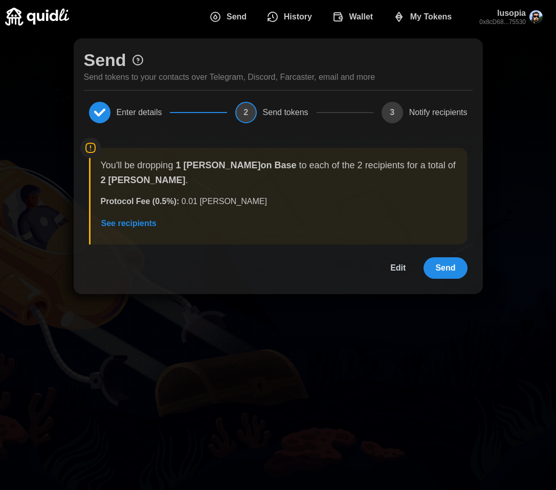
click at [441, 273] on span "Send" at bounding box center [446, 268] width 20 height 20
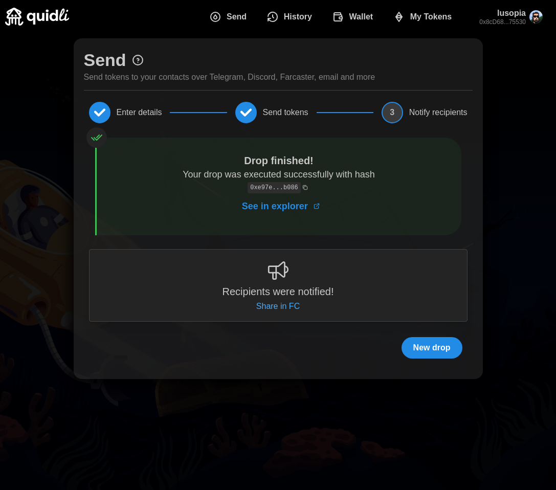
click at [277, 208] on span "See in explorer" at bounding box center [275, 206] width 66 height 25
click at [272, 111] on span "Send tokens" at bounding box center [286, 113] width 46 height 8
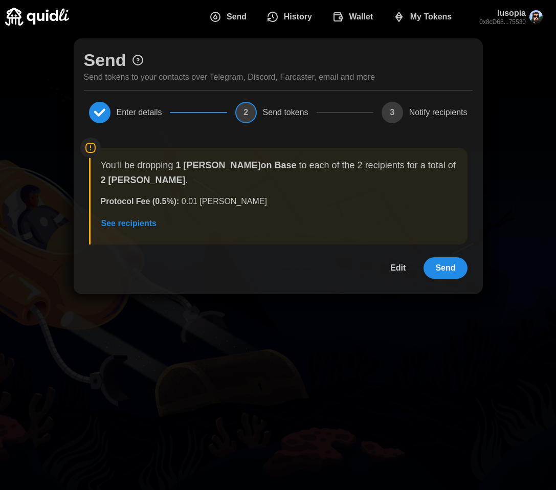
click at [398, 268] on span "Edit" at bounding box center [398, 268] width 15 height 20
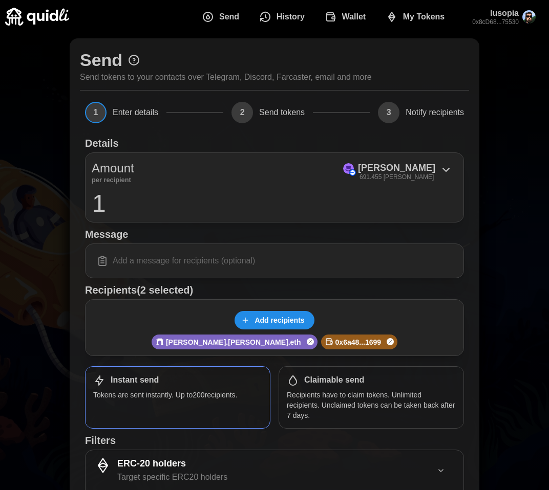
click at [231, 345] on p "[PERSON_NAME].[PERSON_NAME].eth" at bounding box center [233, 342] width 135 height 10
click at [231, 339] on p "[PERSON_NAME].[PERSON_NAME].eth" at bounding box center [233, 342] width 135 height 10
click at [214, 343] on p "[PERSON_NAME].[PERSON_NAME].eth" at bounding box center [233, 342] width 135 height 10
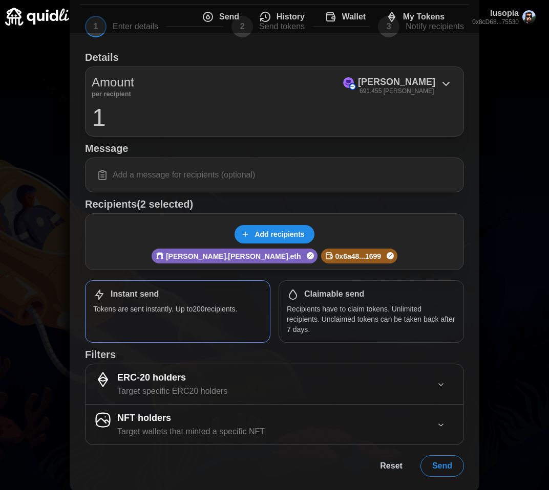
scroll to position [88, 0]
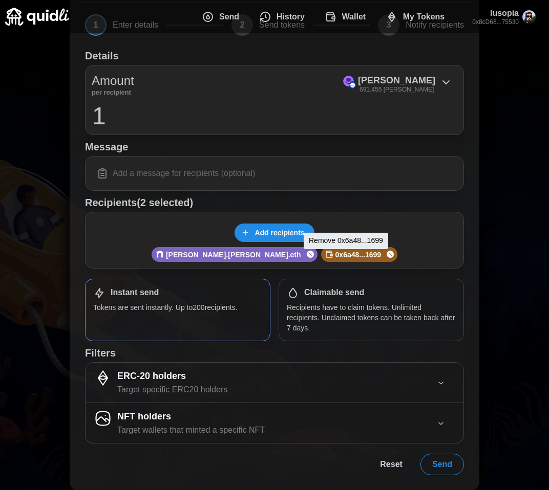
click at [387, 255] on icon "Remove user" at bounding box center [390, 254] width 6 height 12
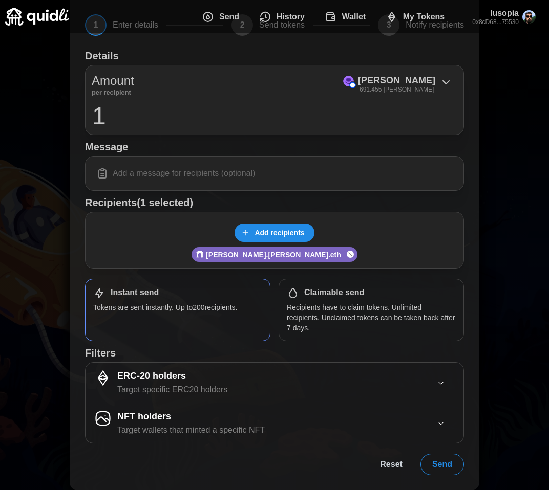
click at [279, 233] on span "Add recipients" at bounding box center [279, 232] width 50 height 17
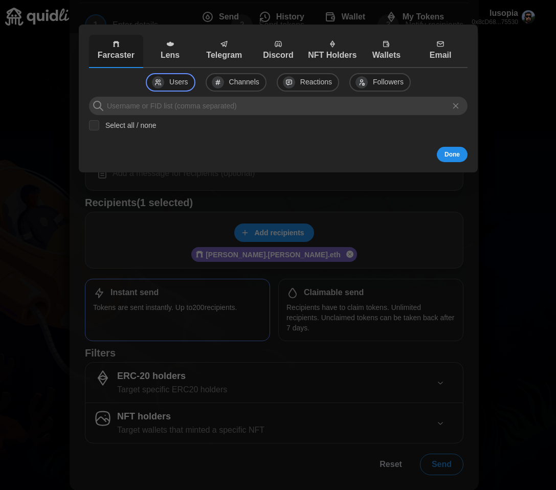
click at [394, 56] on p "Wallets" at bounding box center [386, 55] width 49 height 13
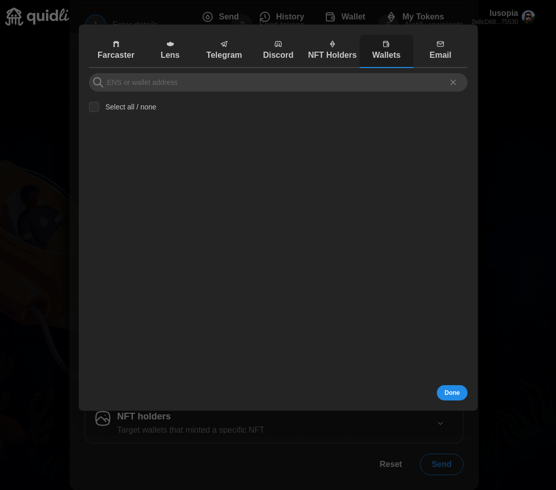
click at [280, 92] on div "Select all / none" at bounding box center [278, 343] width 379 height 541
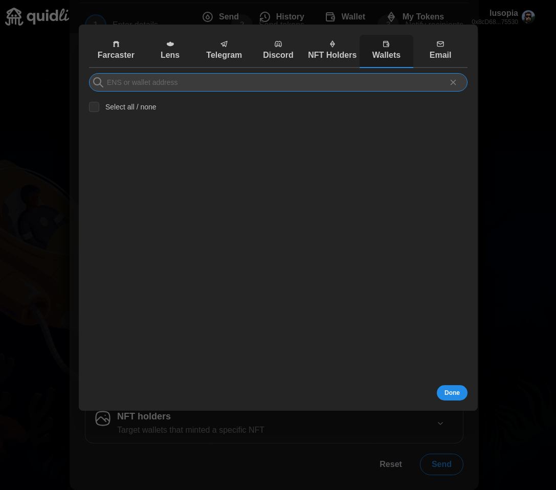
click at [283, 87] on input at bounding box center [278, 82] width 379 height 18
paste input "0x07de92ce6474d718c80e696516bf0be53290ff5e"
type input "0x07de92ce6474d718c80e696516bf0be53290ff5e"
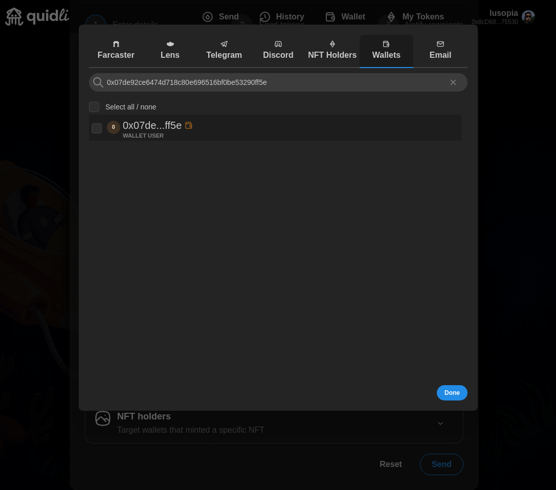
click at [127, 131] on p "0x07de...ff5e" at bounding box center [152, 125] width 59 height 17
checkbox input "true"
click at [452, 396] on span "Done" at bounding box center [452, 393] width 15 height 14
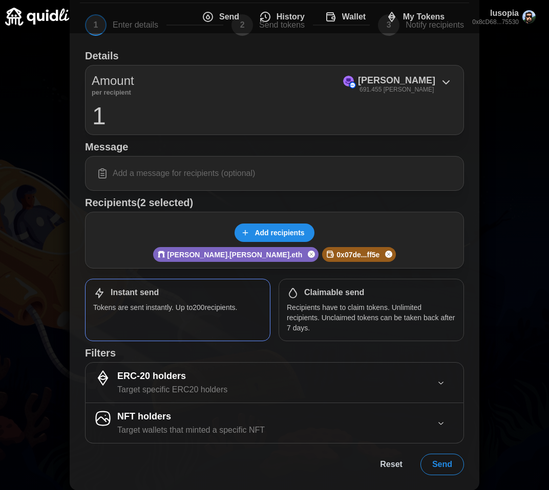
click at [446, 464] on span "Send" at bounding box center [442, 465] width 20 height 20
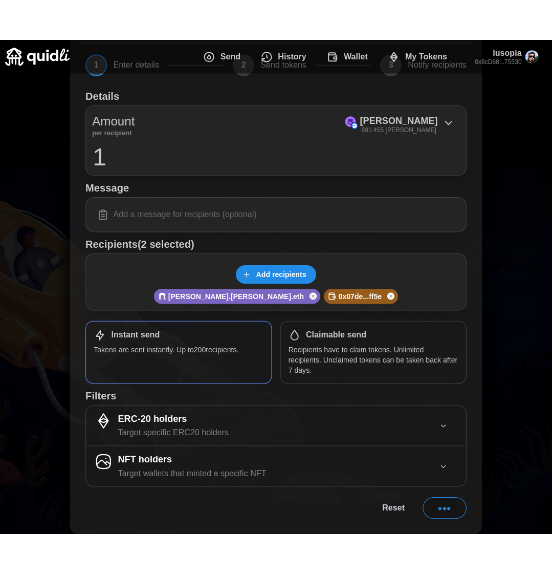
scroll to position [0, 0]
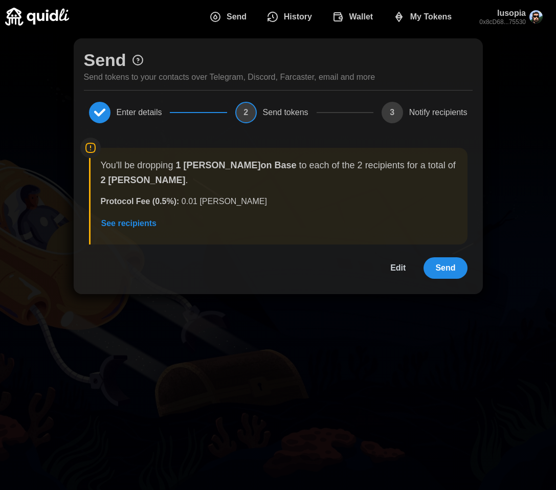
click at [116, 231] on span "See recipients" at bounding box center [129, 223] width 56 height 20
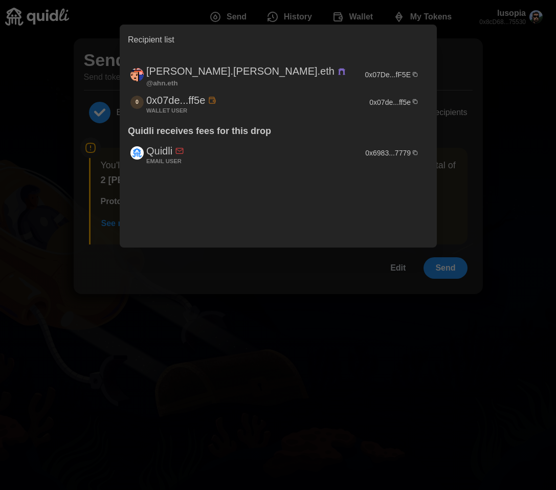
click at [419, 289] on div at bounding box center [278, 245] width 556 height 490
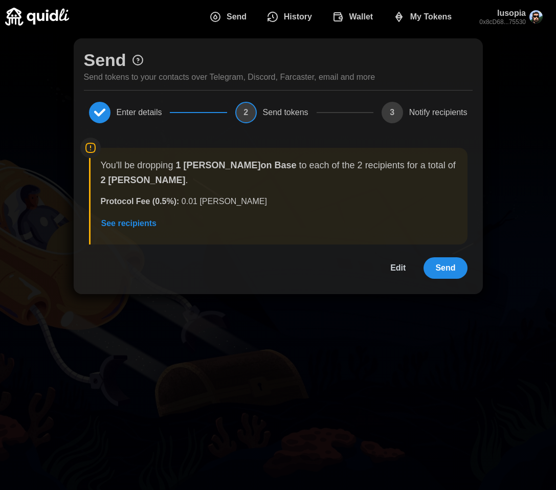
click at [445, 272] on span "Send" at bounding box center [446, 268] width 20 height 20
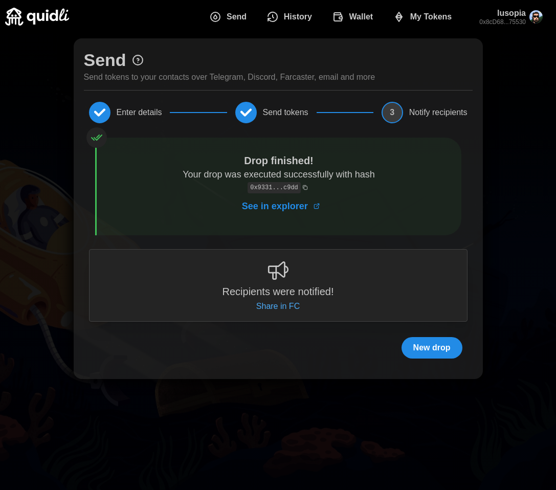
click at [274, 206] on span "See in explorer" at bounding box center [275, 206] width 66 height 25
click at [304, 187] on icon "Copy tx hash" at bounding box center [306, 188] width 6 height 6
click at [306, 187] on icon "Copy tx hash" at bounding box center [306, 188] width 6 height 6
click at [311, 22] on span "History" at bounding box center [298, 17] width 28 height 20
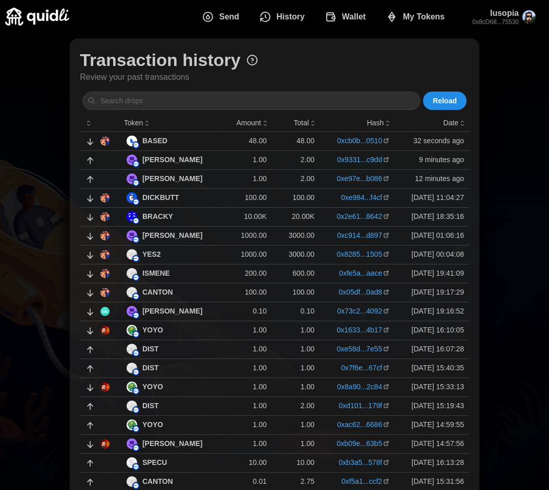
click at [420, 18] on span "My Tokens" at bounding box center [424, 17] width 42 height 20
drag, startPoint x: 420, startPoint y: 18, endPoint x: 356, endPoint y: 17, distance: 64.5
click at [414, 18] on span "My Tokens" at bounding box center [424, 17] width 42 height 20
click at [359, 16] on span "Wallet" at bounding box center [354, 17] width 24 height 20
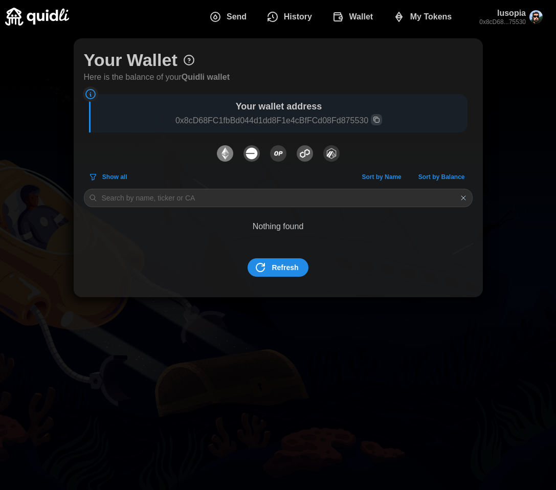
click at [252, 156] on img "dots" at bounding box center [252, 153] width 16 height 16
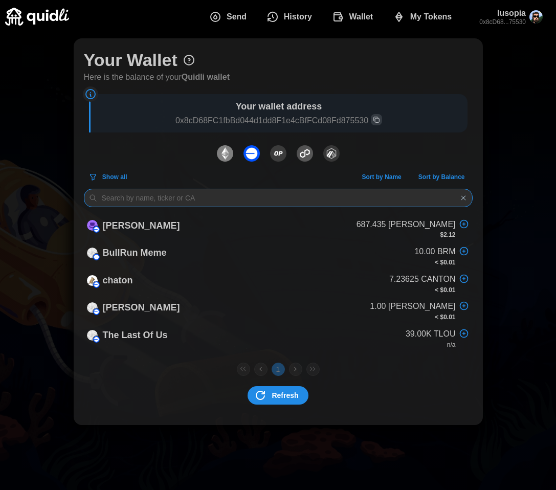
click at [166, 199] on input at bounding box center [278, 198] width 389 height 18
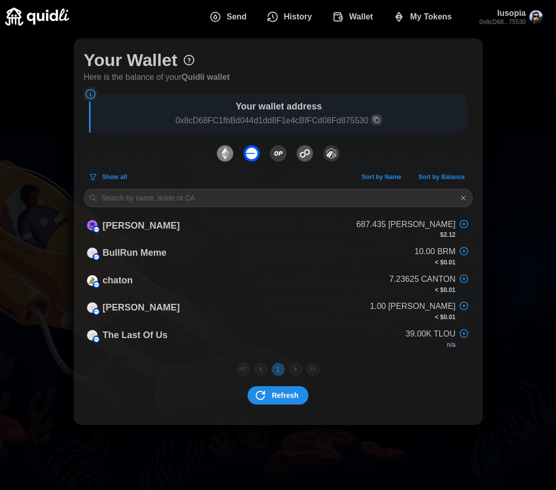
click at [117, 178] on span "Show all" at bounding box center [114, 177] width 25 height 14
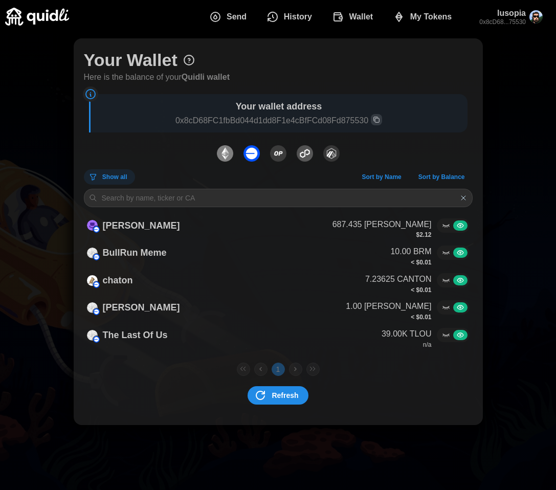
click at [287, 19] on span "History" at bounding box center [298, 17] width 28 height 20
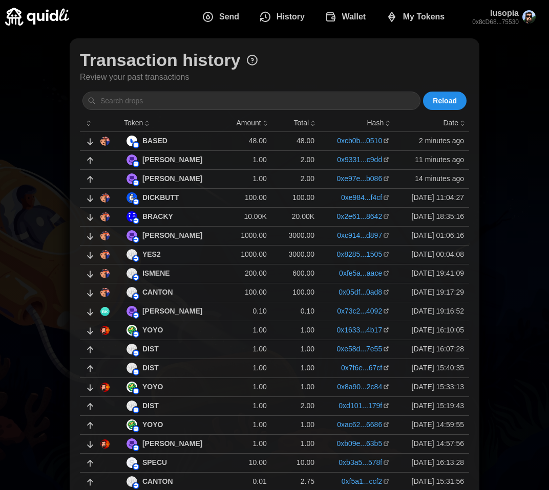
click at [156, 139] on p "BASED" at bounding box center [154, 141] width 25 height 11
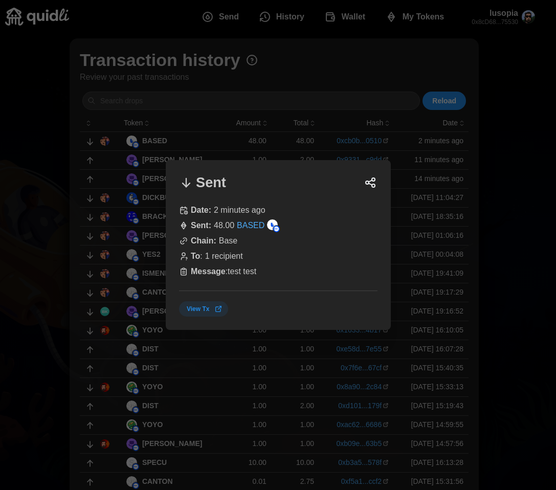
click at [210, 310] on span "View Tx" at bounding box center [205, 309] width 36 height 14
click at [480, 36] on div at bounding box center [278, 245] width 556 height 490
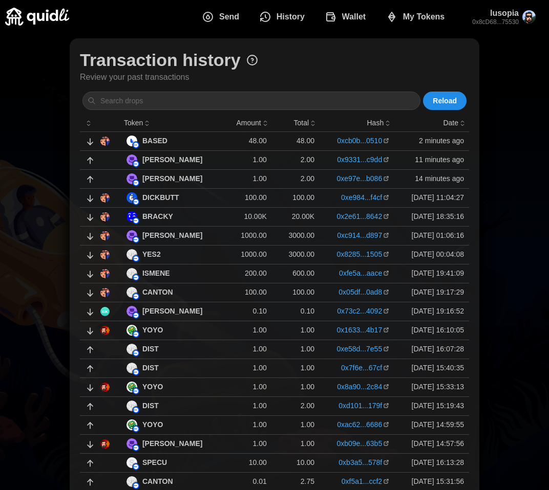
click at [499, 20] on p "0x8cD68...75530" at bounding box center [495, 22] width 47 height 9
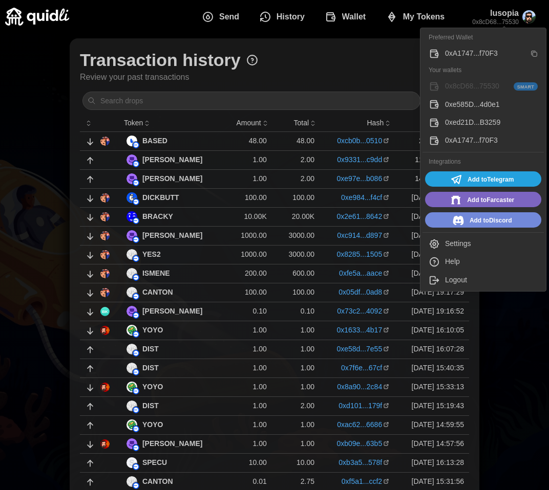
click at [145, 147] on td "BASED" at bounding box center [172, 141] width 103 height 19
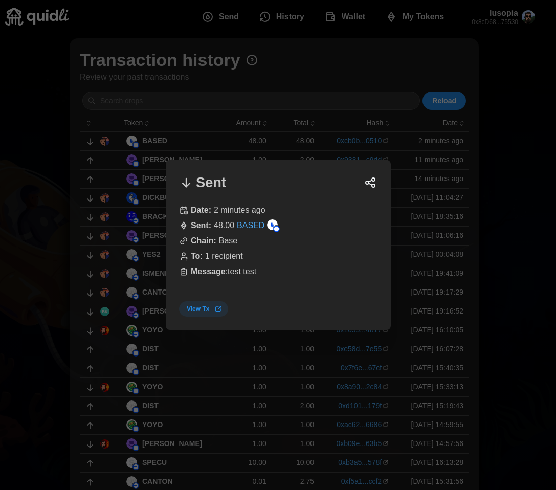
click at [204, 308] on span "View Tx" at bounding box center [198, 309] width 23 height 14
click at [521, 13] on div at bounding box center [278, 245] width 556 height 490
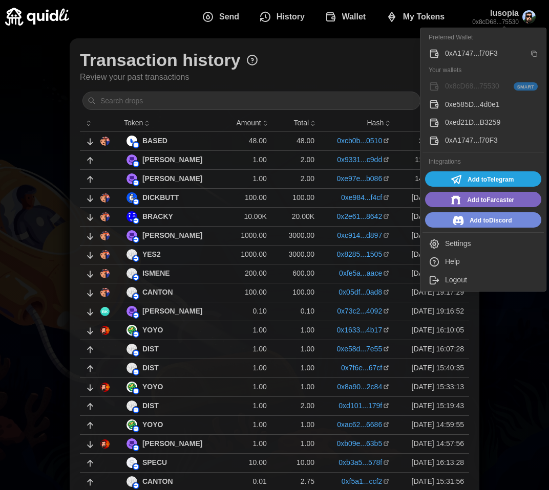
click at [459, 53] on div "0xA1747...f70F3" at bounding box center [485, 53] width 80 height 11
click at [458, 56] on div "0xA1747...f70F3" at bounding box center [485, 53] width 80 height 11
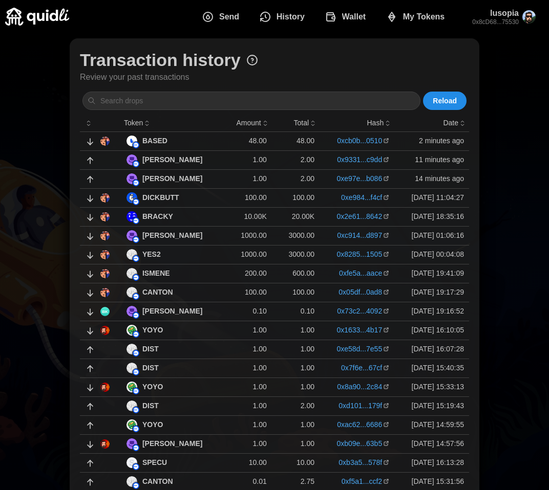
click at [431, 100] on button "Reload" at bounding box center [445, 101] width 44 height 18
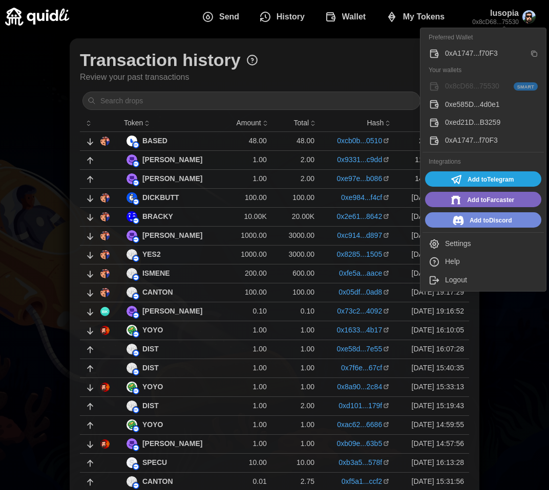
click at [466, 104] on div "0xe585D...4d0e1" at bounding box center [491, 104] width 93 height 11
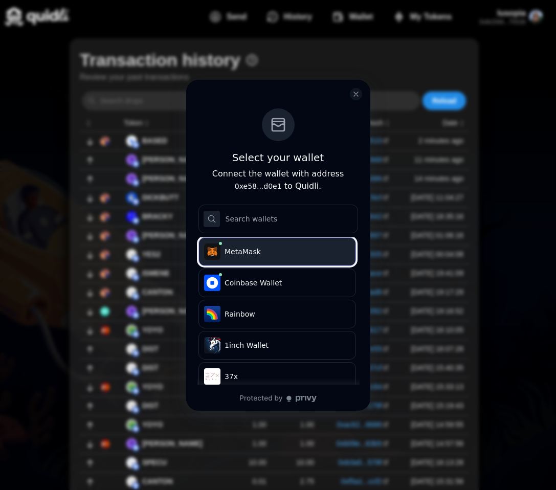
click at [261, 255] on span "MetaMask" at bounding box center [285, 252] width 121 height 10
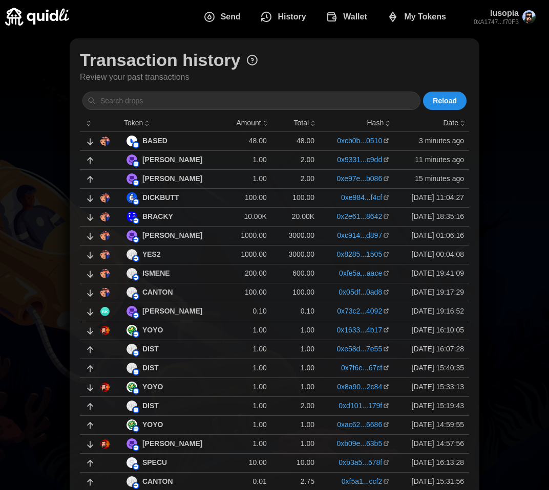
click at [349, 18] on span "Wallet" at bounding box center [355, 17] width 24 height 20
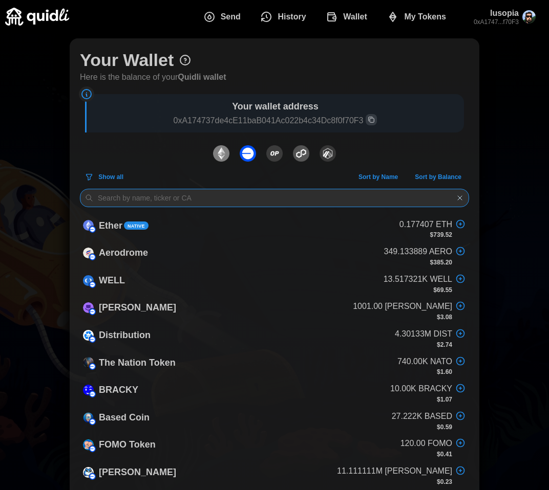
drag, startPoint x: 125, startPoint y: 195, endPoint x: 139, endPoint y: 196, distance: 13.8
click at [125, 196] on input at bounding box center [274, 198] width 389 height 18
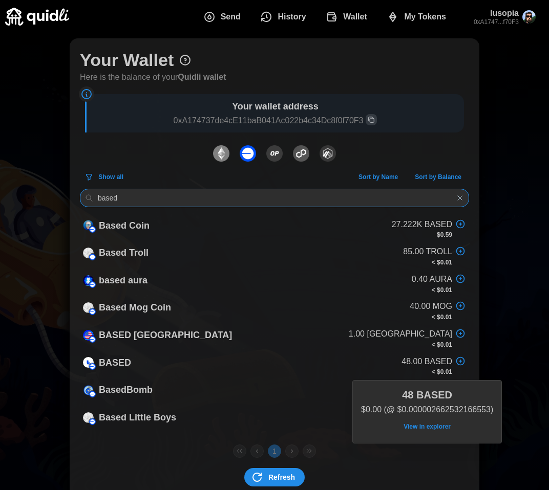
type input "based"
click at [415, 428] on span "View in explorer" at bounding box center [426, 427] width 47 height 14
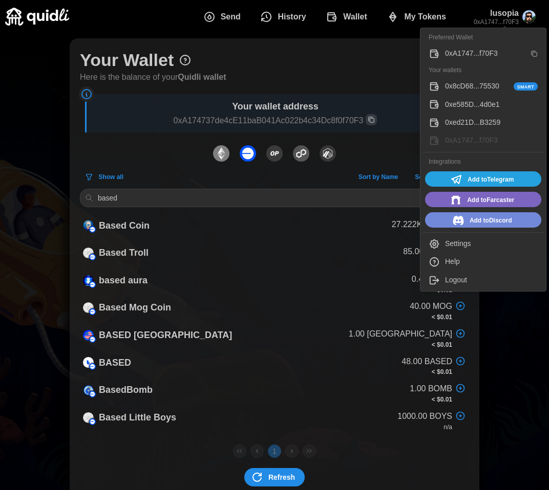
click at [476, 223] on span "Add to Discord" at bounding box center [490, 220] width 42 height 13
click at [482, 176] on span "Add to Telegram" at bounding box center [490, 179] width 46 height 13
